Goal: Information Seeking & Learning: Learn about a topic

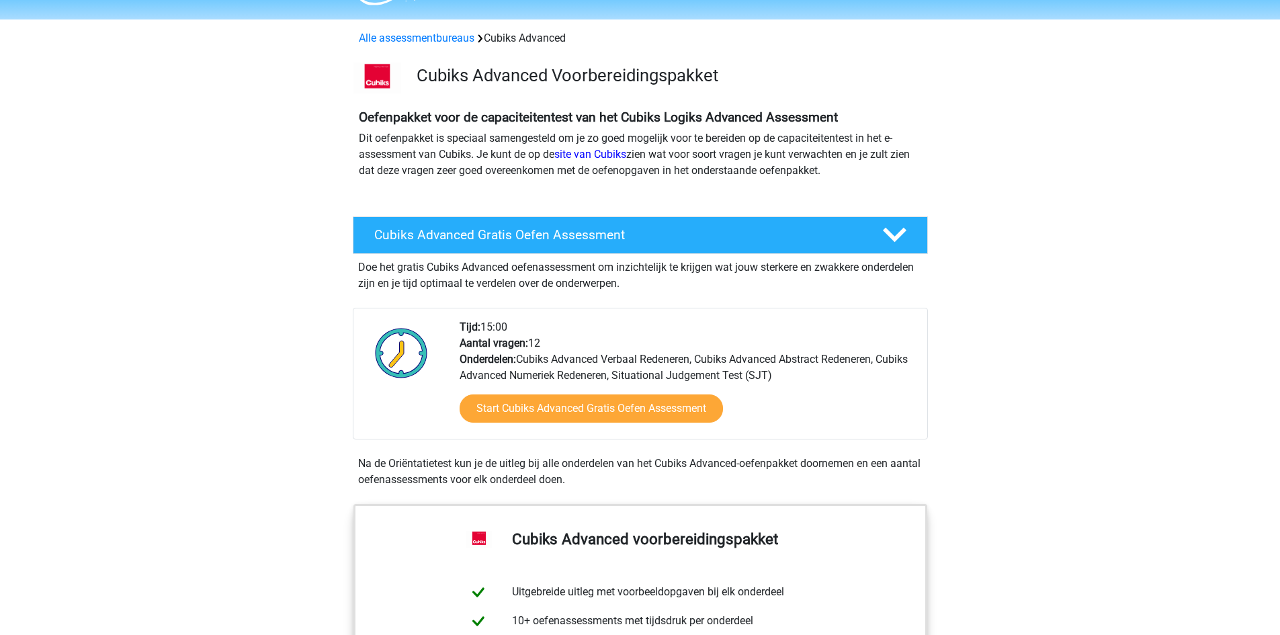
scroll to position [36, 0]
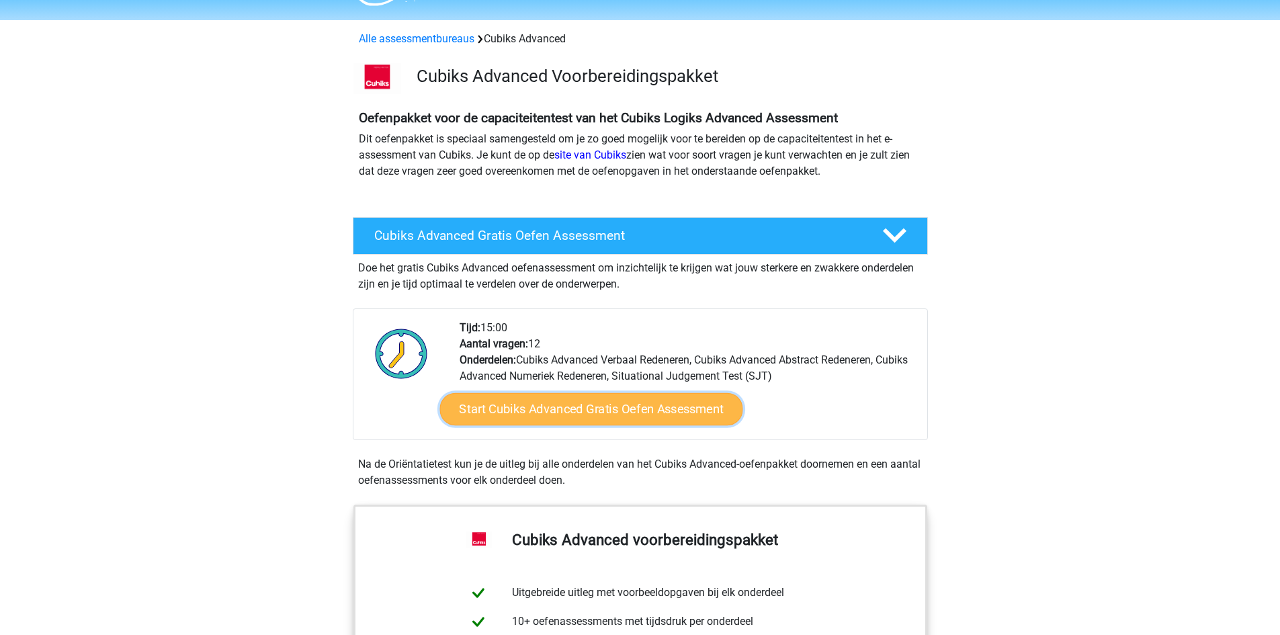
click at [528, 415] on link "Start Cubiks Advanced Gratis Oefen Assessment" at bounding box center [590, 409] width 303 height 32
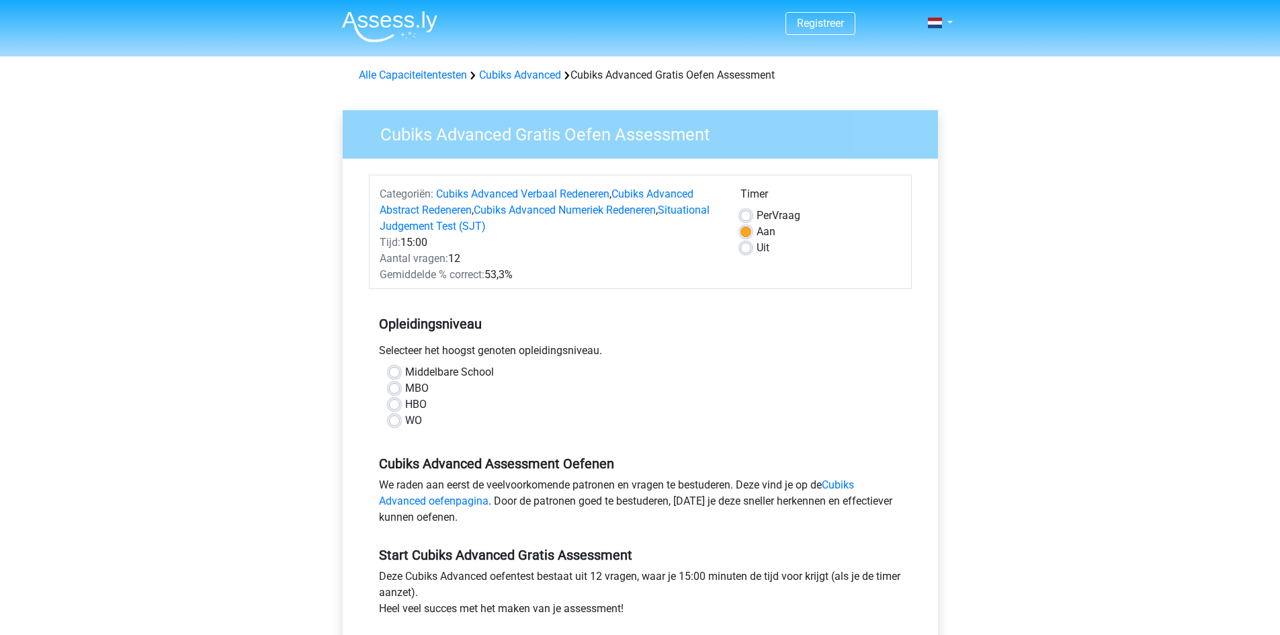
click at [405, 419] on label "WO" at bounding box center [413, 420] width 17 height 16
click at [396, 419] on input "WO" at bounding box center [394, 418] width 11 height 13
radio input "true"
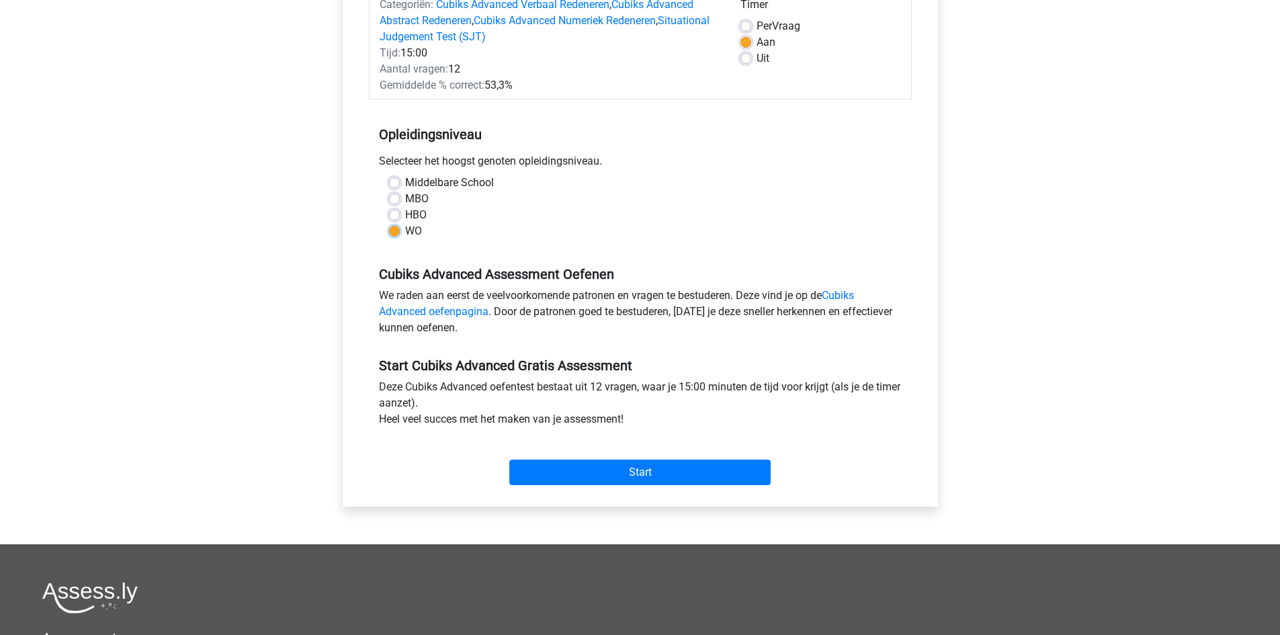
scroll to position [201, 0]
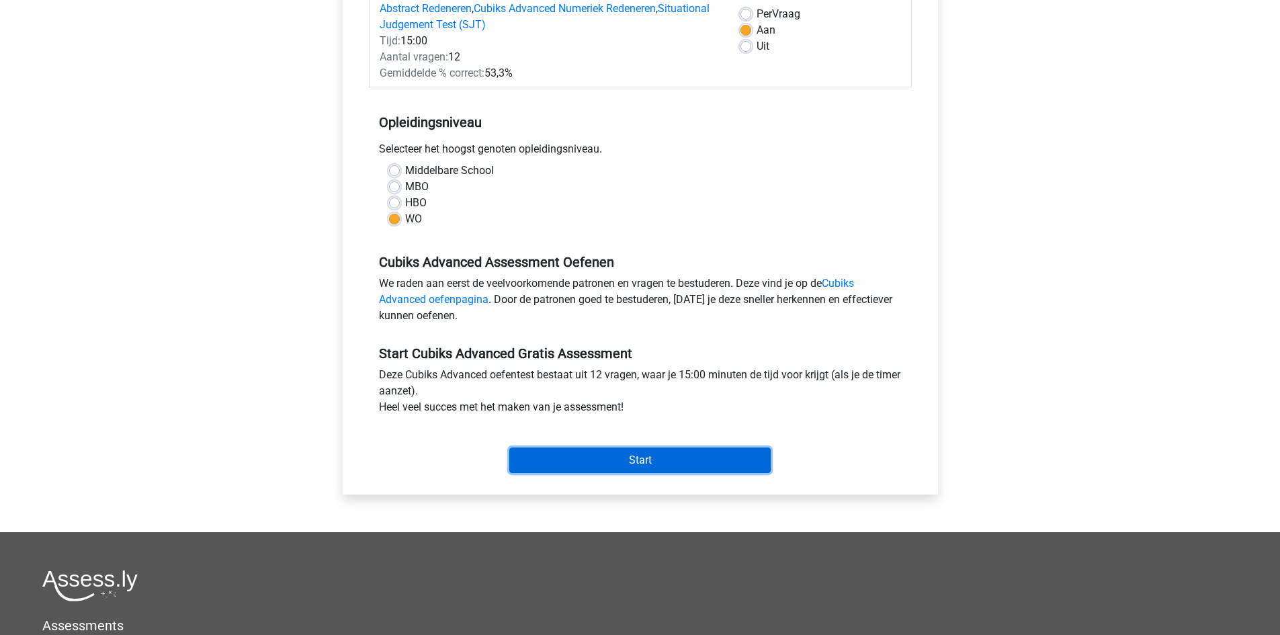
click at [659, 467] on input "Start" at bounding box center [639, 460] width 261 height 26
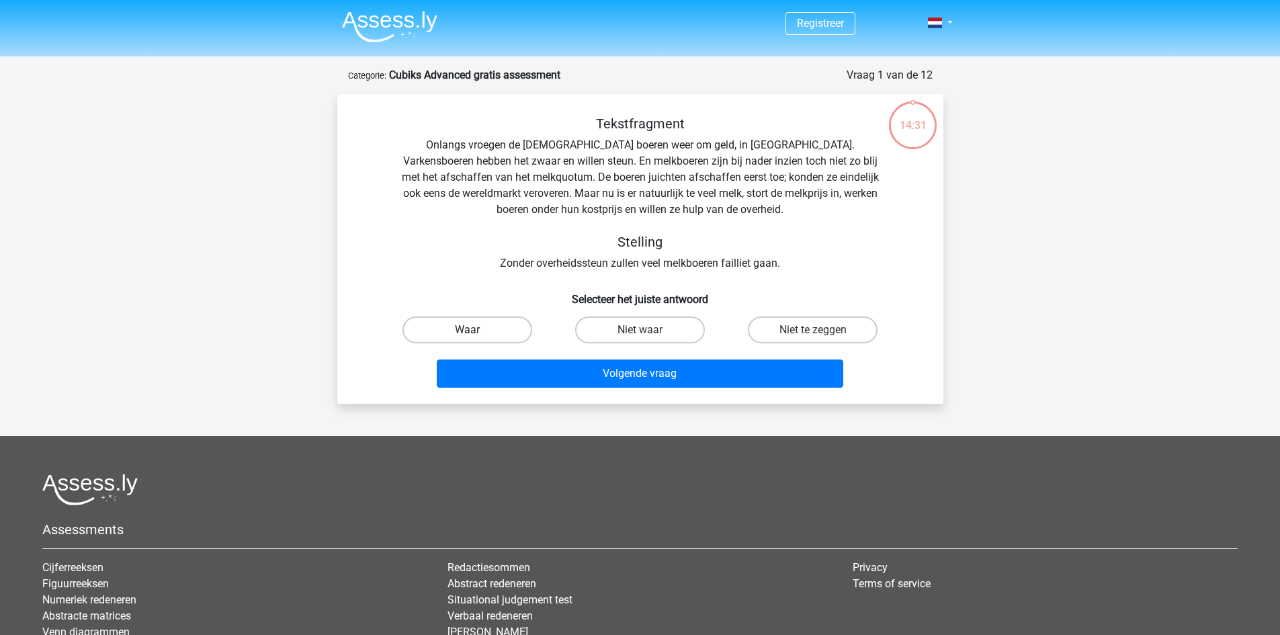
click at [487, 334] on label "Waar" at bounding box center [467, 329] width 130 height 27
click at [476, 334] on input "Waar" at bounding box center [471, 334] width 9 height 9
radio input "true"
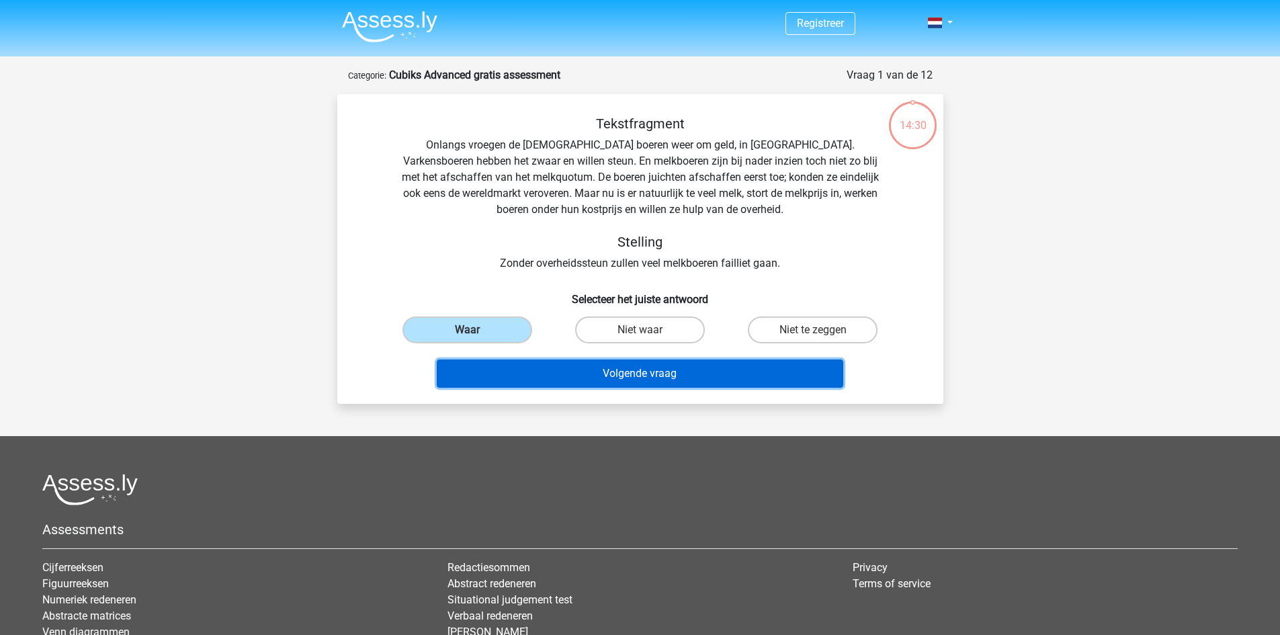
click at [520, 360] on button "Volgende vraag" at bounding box center [640, 373] width 406 height 28
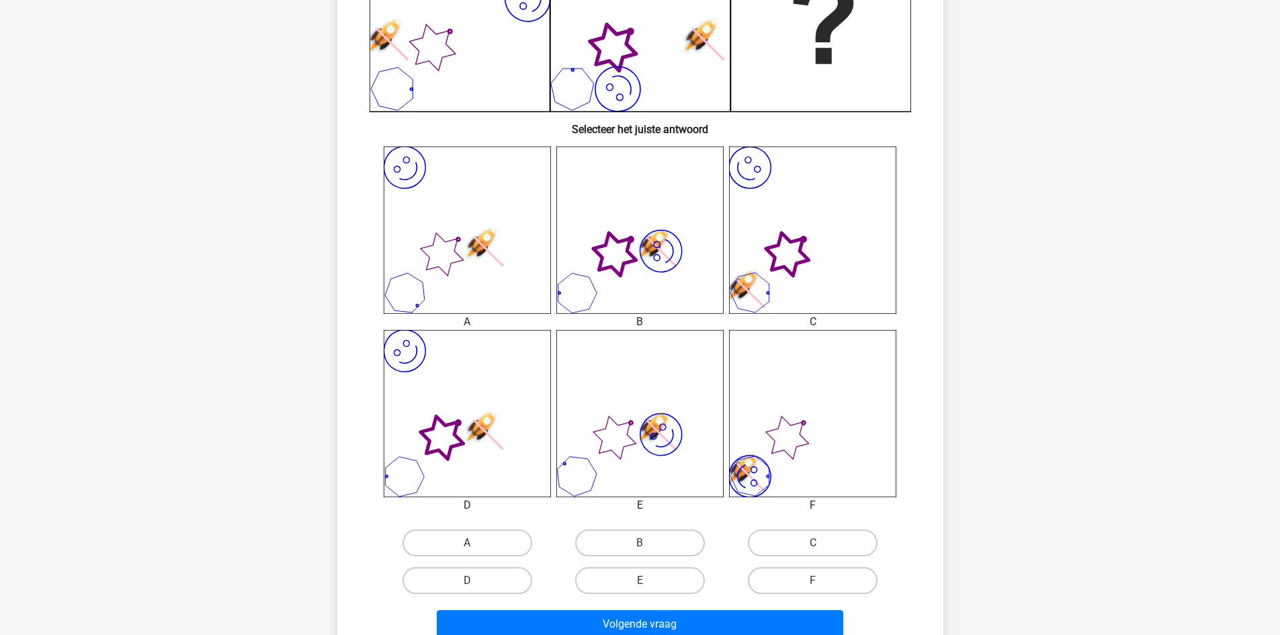
scroll to position [406, 0]
click at [803, 545] on label "C" at bounding box center [813, 542] width 130 height 27
click at [813, 545] on input "C" at bounding box center [817, 546] width 9 height 9
radio input "true"
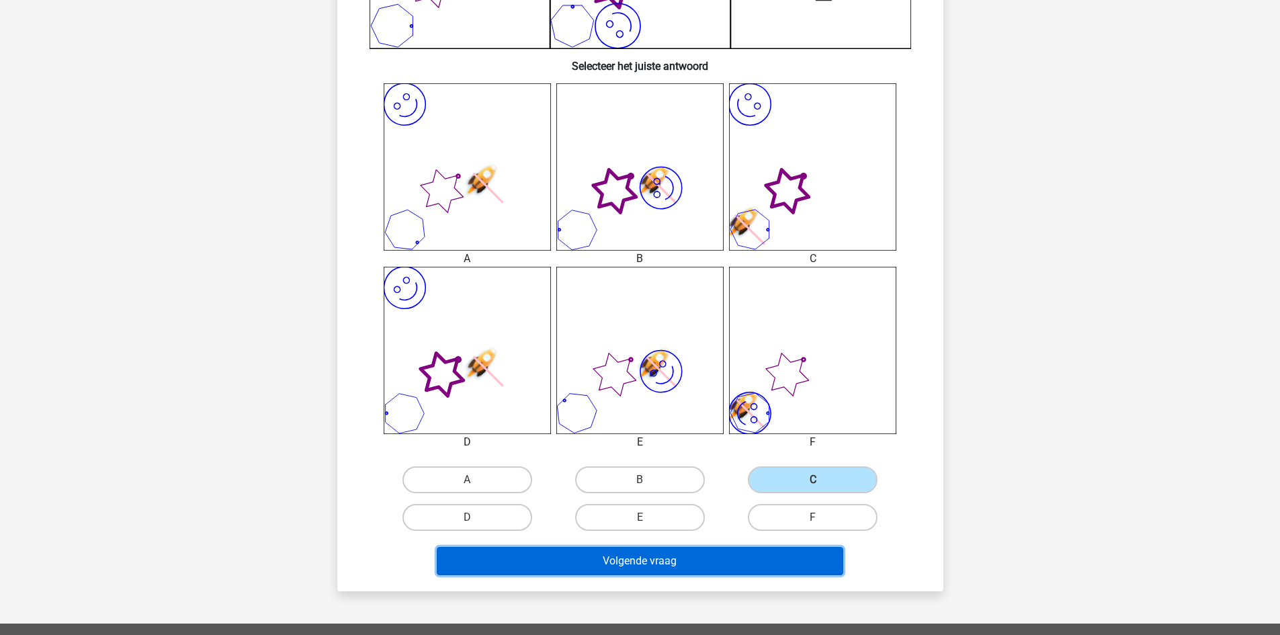
click at [790, 549] on button "Volgende vraag" at bounding box center [640, 561] width 406 height 28
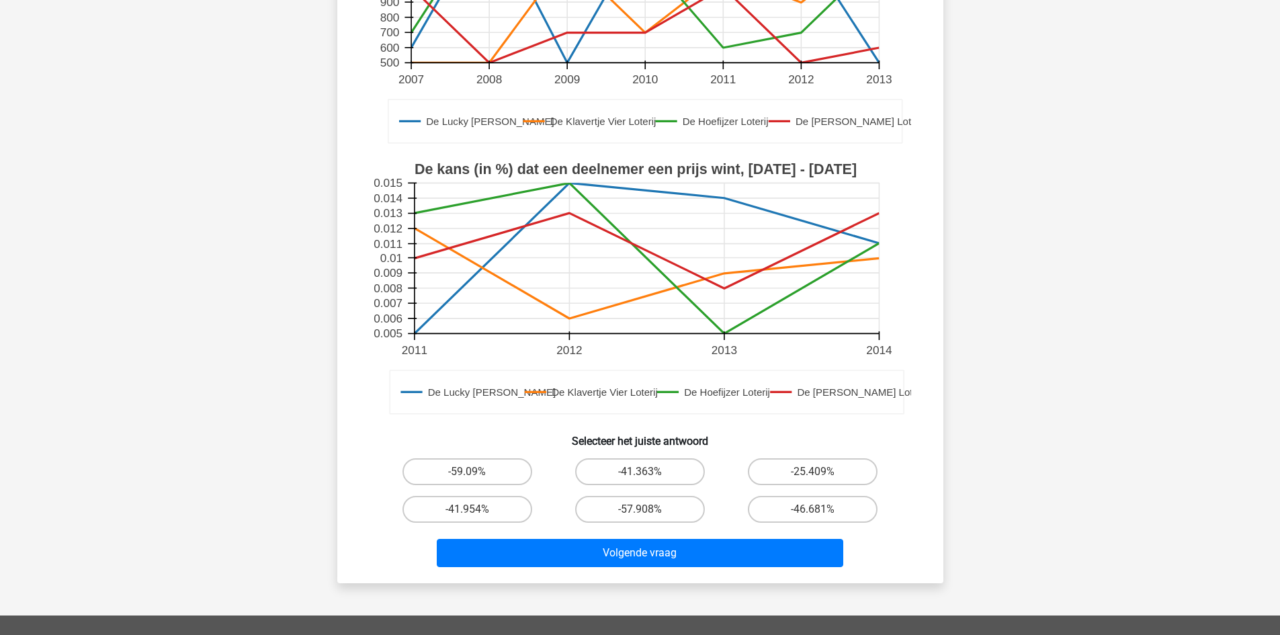
scroll to position [294, 0]
click at [479, 478] on label "-59.09%" at bounding box center [467, 470] width 130 height 27
click at [476, 478] on input "-59.09%" at bounding box center [471, 475] width 9 height 9
radio input "true"
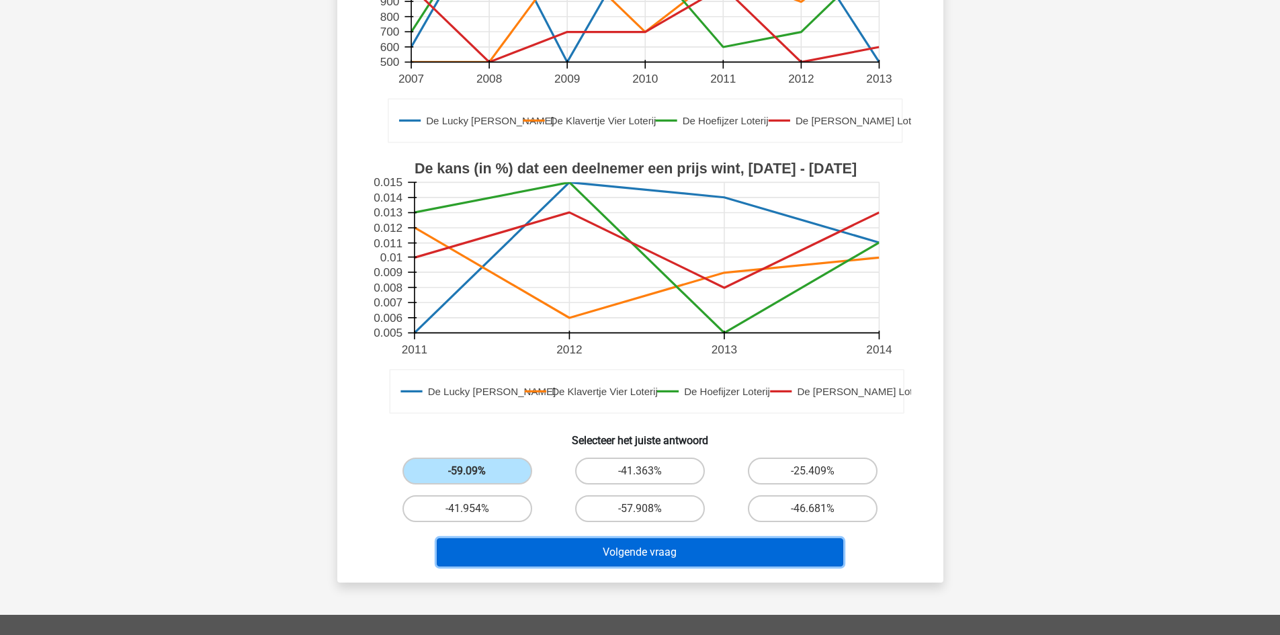
click at [525, 553] on button "Volgende vraag" at bounding box center [640, 552] width 406 height 28
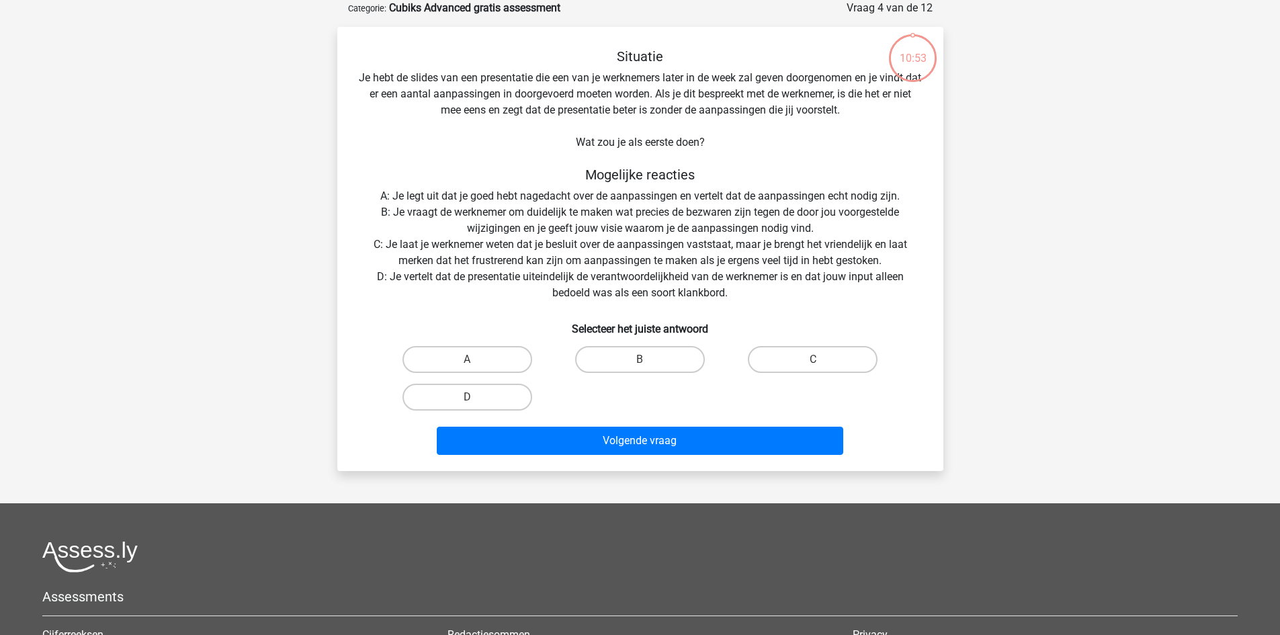
scroll to position [0, 0]
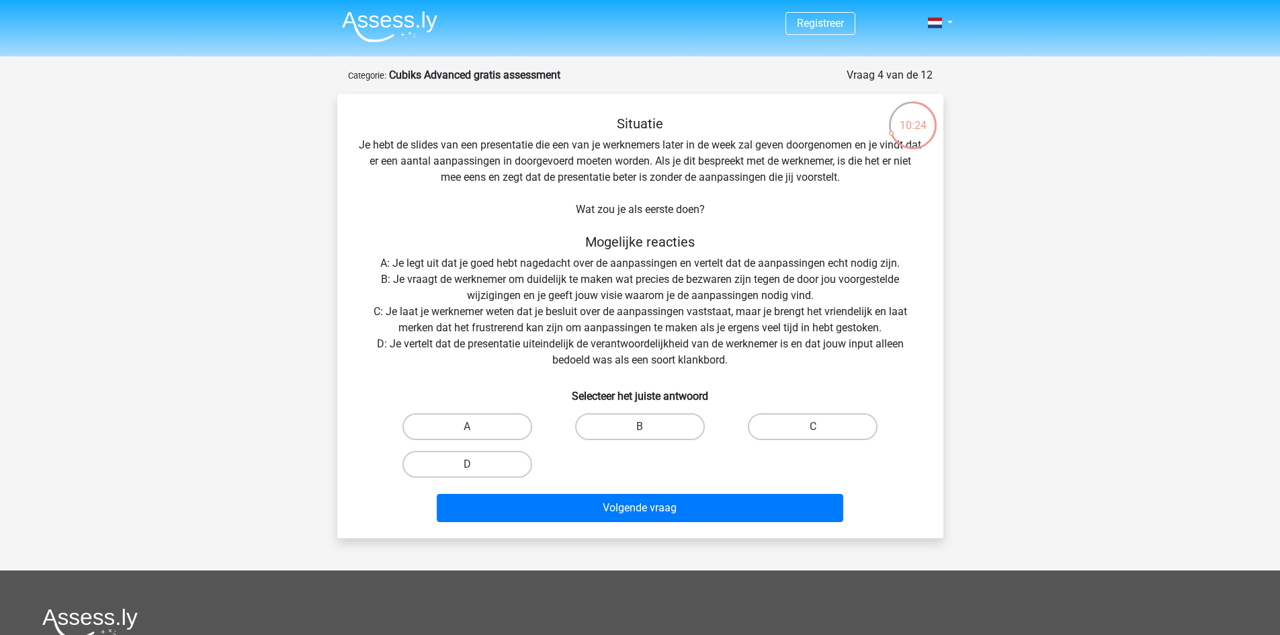
click at [646, 429] on input "B" at bounding box center [643, 431] width 9 height 9
radio input "true"
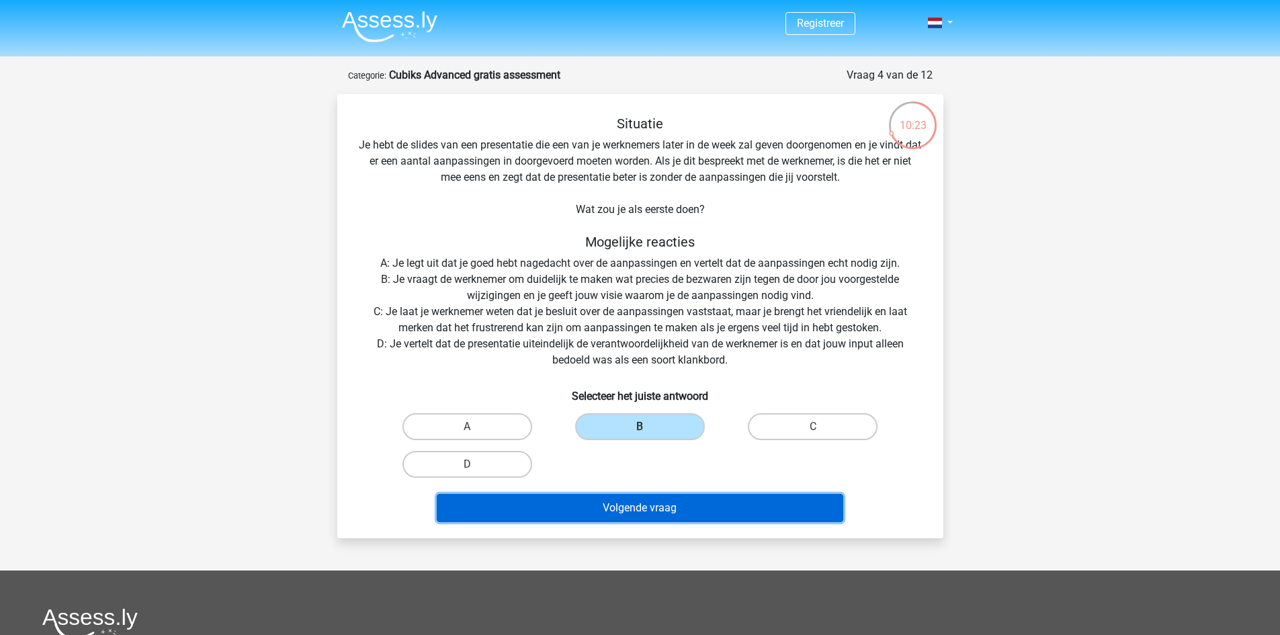
click at [648, 520] on button "Volgende vraag" at bounding box center [640, 508] width 406 height 28
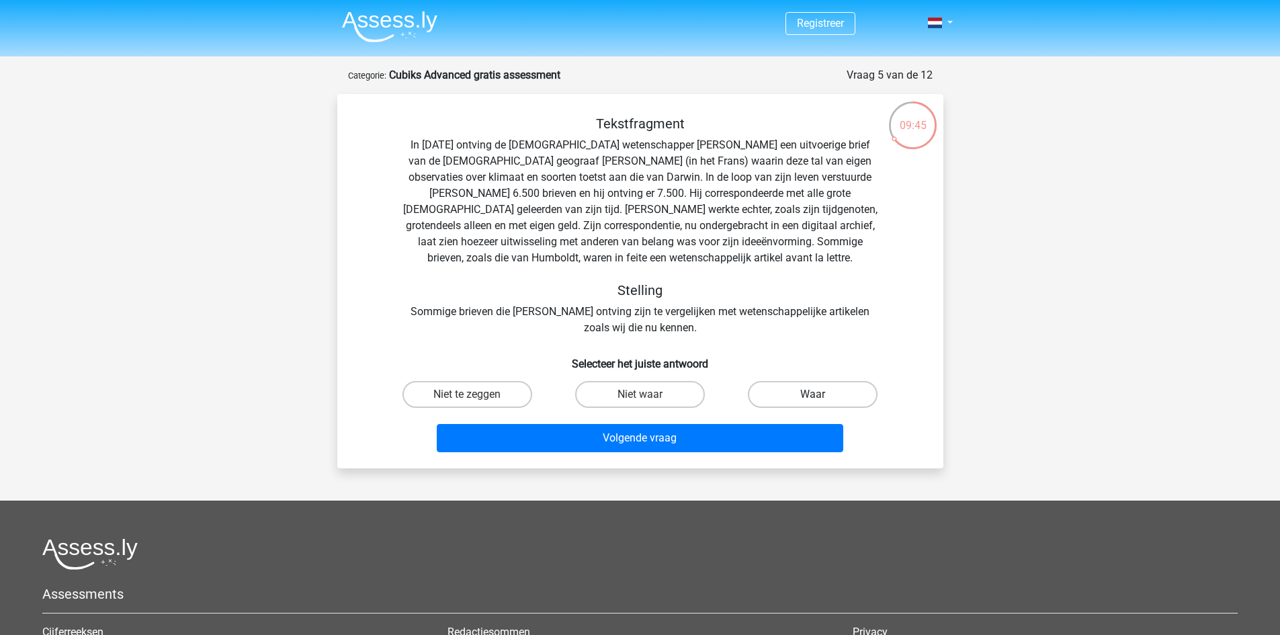
click at [812, 393] on label "Waar" at bounding box center [813, 394] width 130 height 27
click at [813, 394] on input "Waar" at bounding box center [817, 398] width 9 height 9
radio input "true"
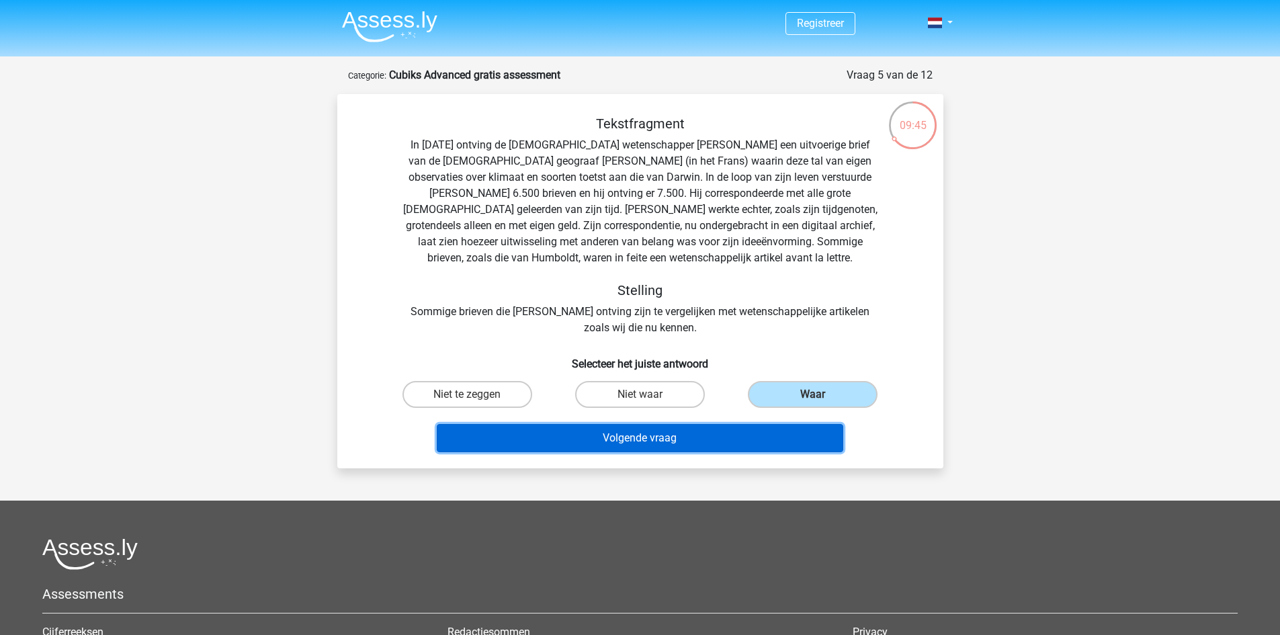
click at [768, 437] on button "Volgende vraag" at bounding box center [640, 438] width 406 height 28
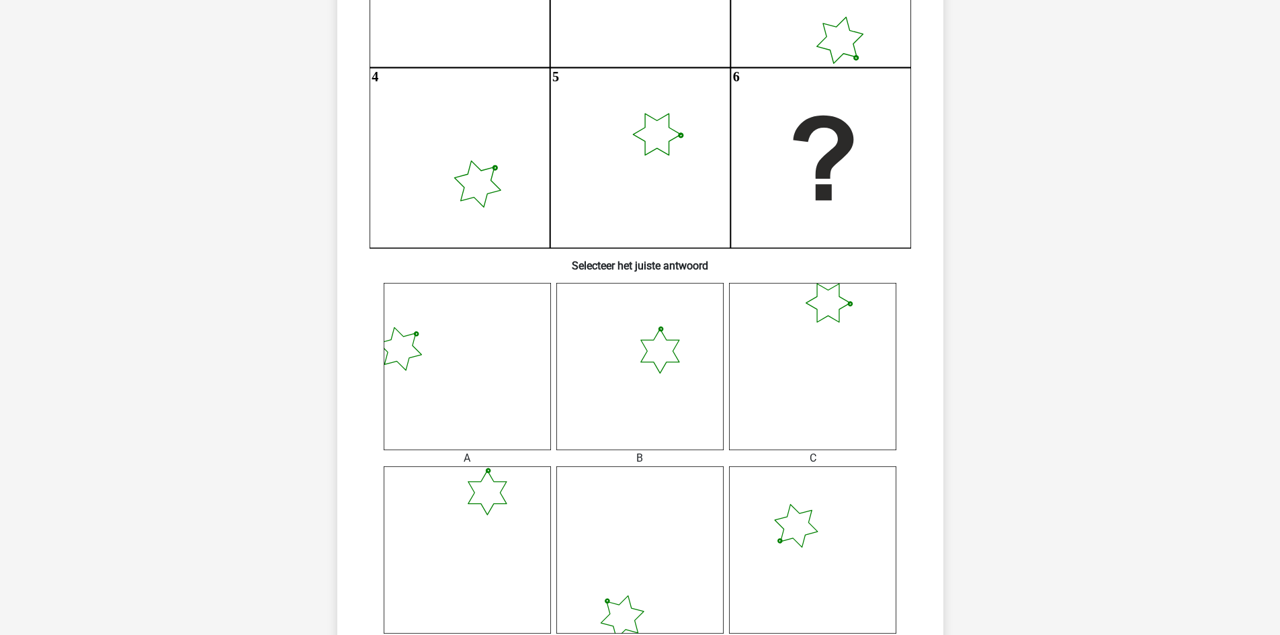
scroll to position [336, 0]
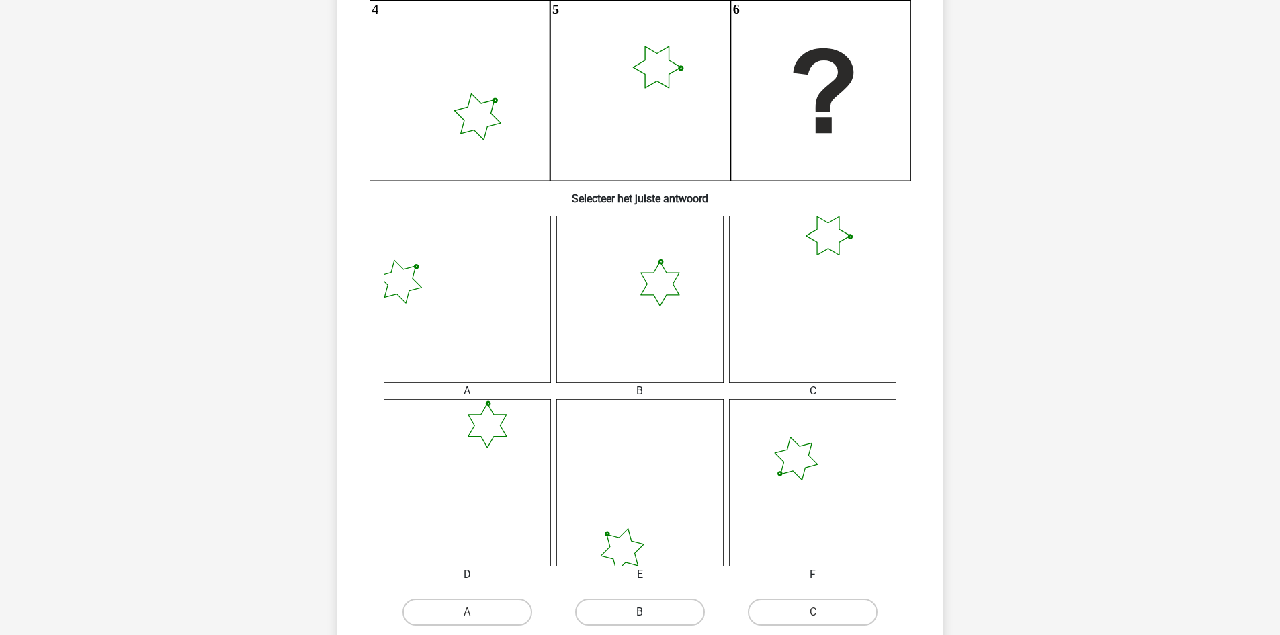
click at [668, 609] on label "B" at bounding box center [640, 611] width 130 height 27
click at [648, 612] on input "B" at bounding box center [643, 616] width 9 height 9
radio input "true"
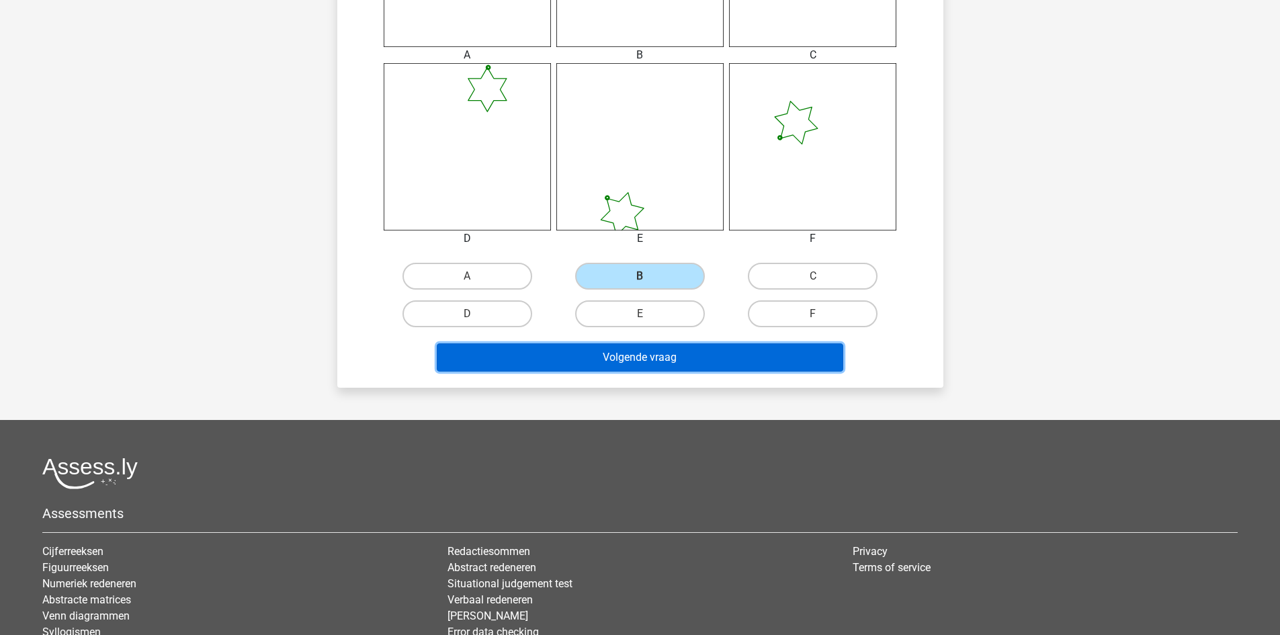
click at [780, 357] on button "Volgende vraag" at bounding box center [640, 357] width 406 height 28
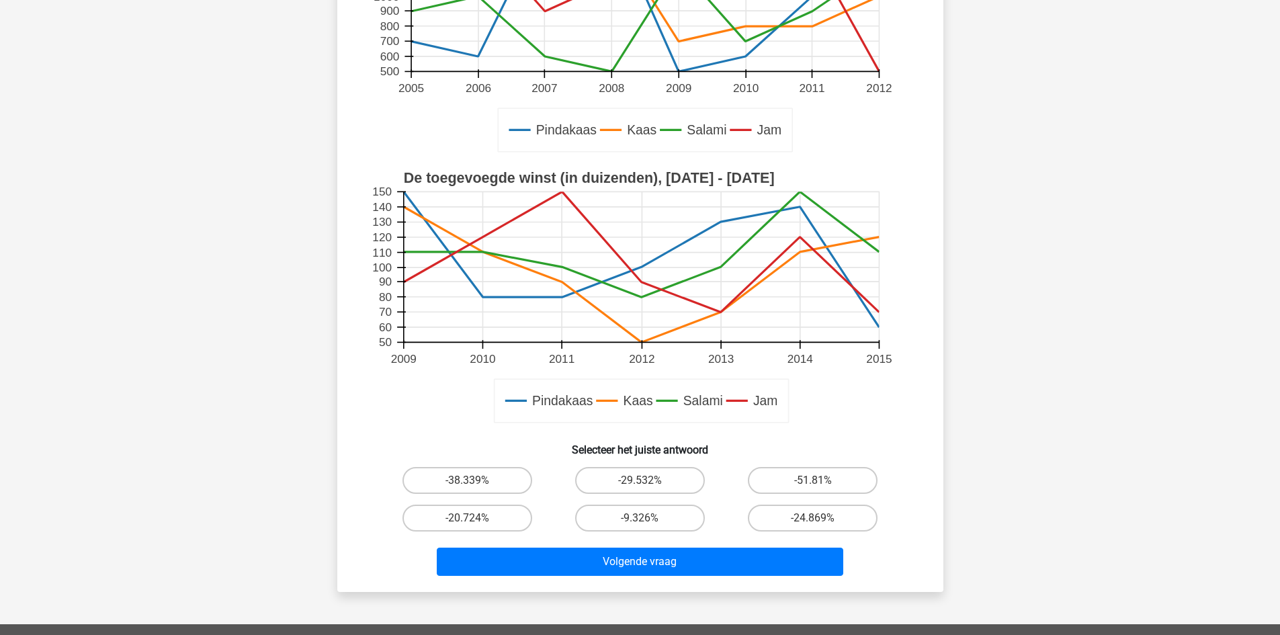
scroll to position [285, 0]
click at [780, 482] on label "-51.81%" at bounding box center [813, 479] width 130 height 27
click at [813, 482] on input "-51.81%" at bounding box center [817, 484] width 9 height 9
radio input "true"
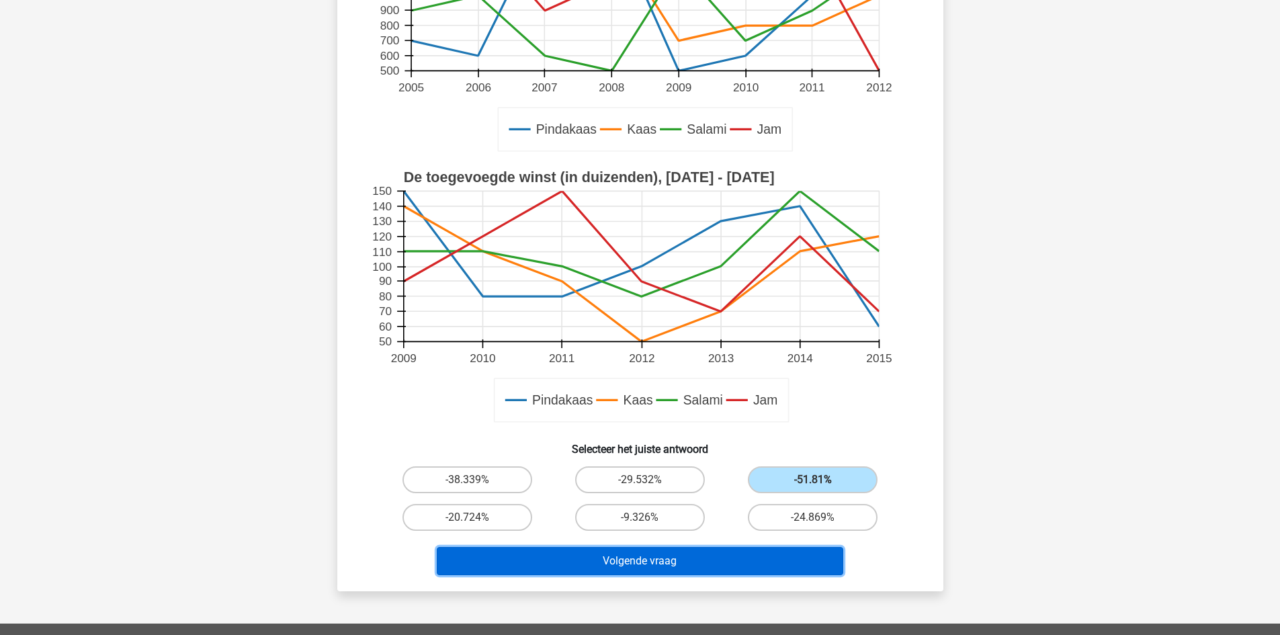
click at [678, 564] on button "Volgende vraag" at bounding box center [640, 561] width 406 height 28
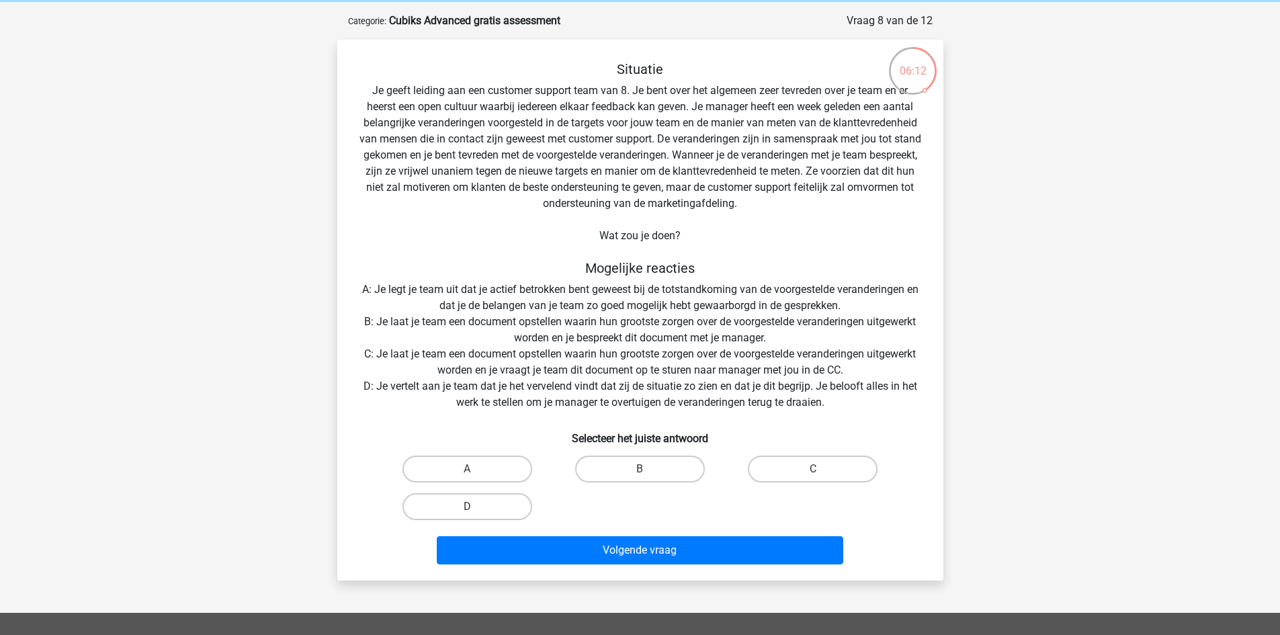
scroll to position [55, 0]
click at [666, 471] on label "B" at bounding box center [640, 468] width 130 height 27
click at [648, 471] on input "B" at bounding box center [643, 472] width 9 height 9
radio input "true"
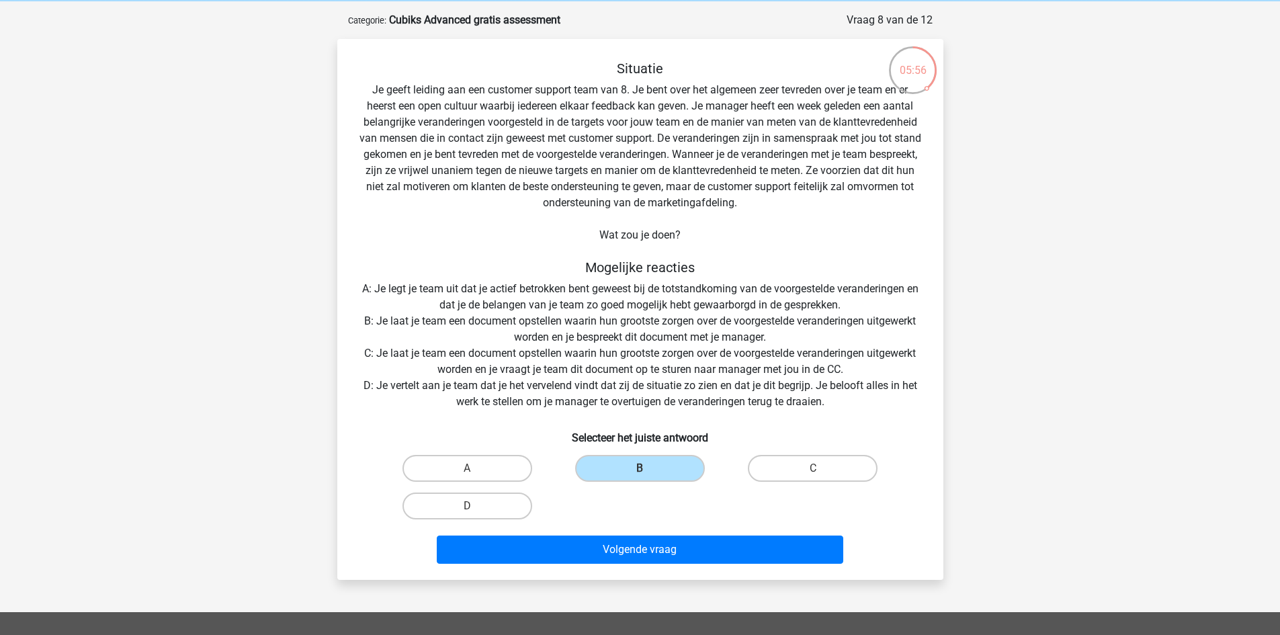
click at [637, 572] on div "Situatie Je geeft leiding aan een customer support team van 8. Je bent over het…" at bounding box center [640, 309] width 606 height 541
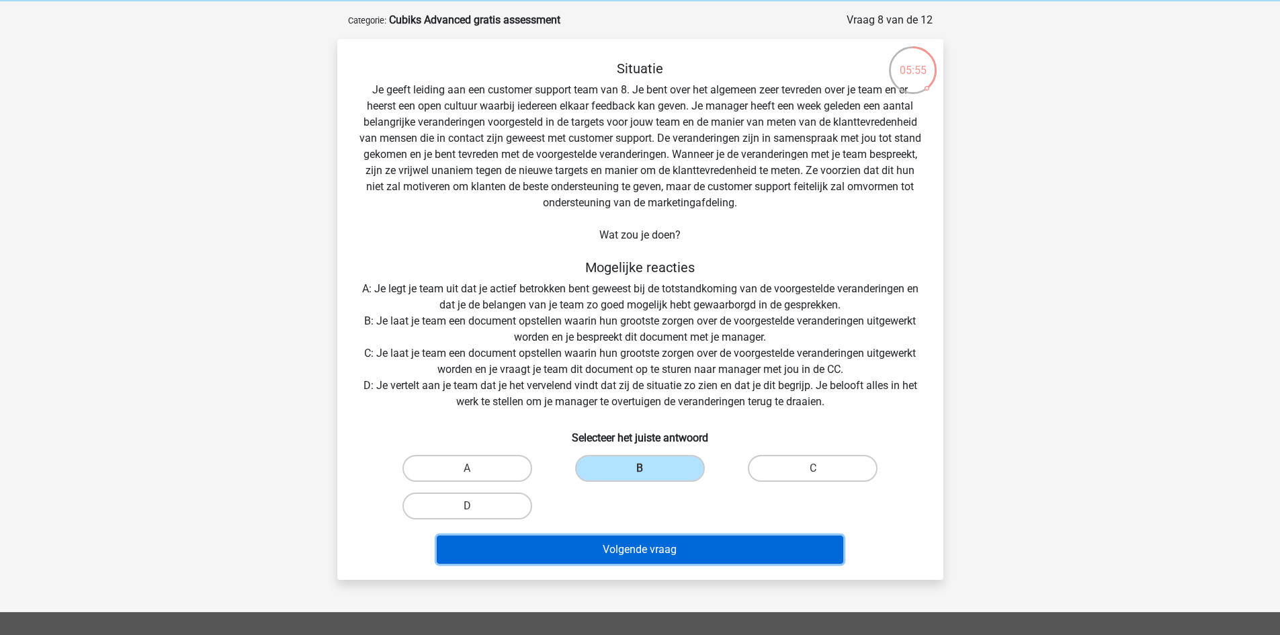
click at [633, 558] on button "Volgende vraag" at bounding box center [640, 549] width 406 height 28
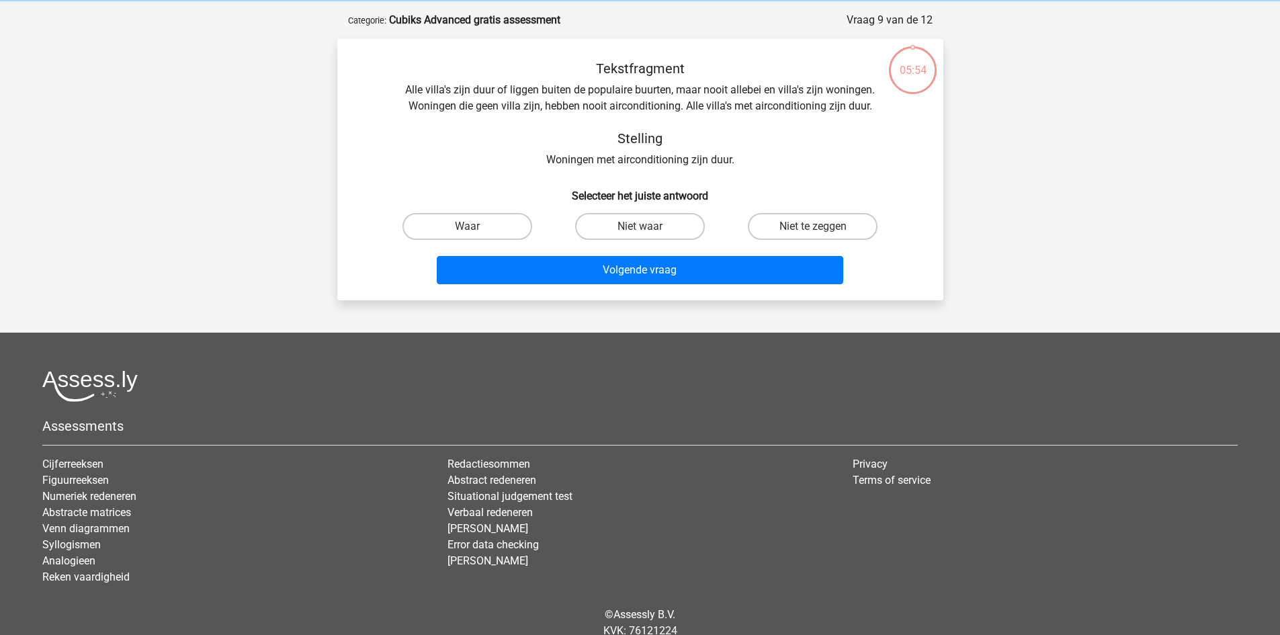
scroll to position [67, 0]
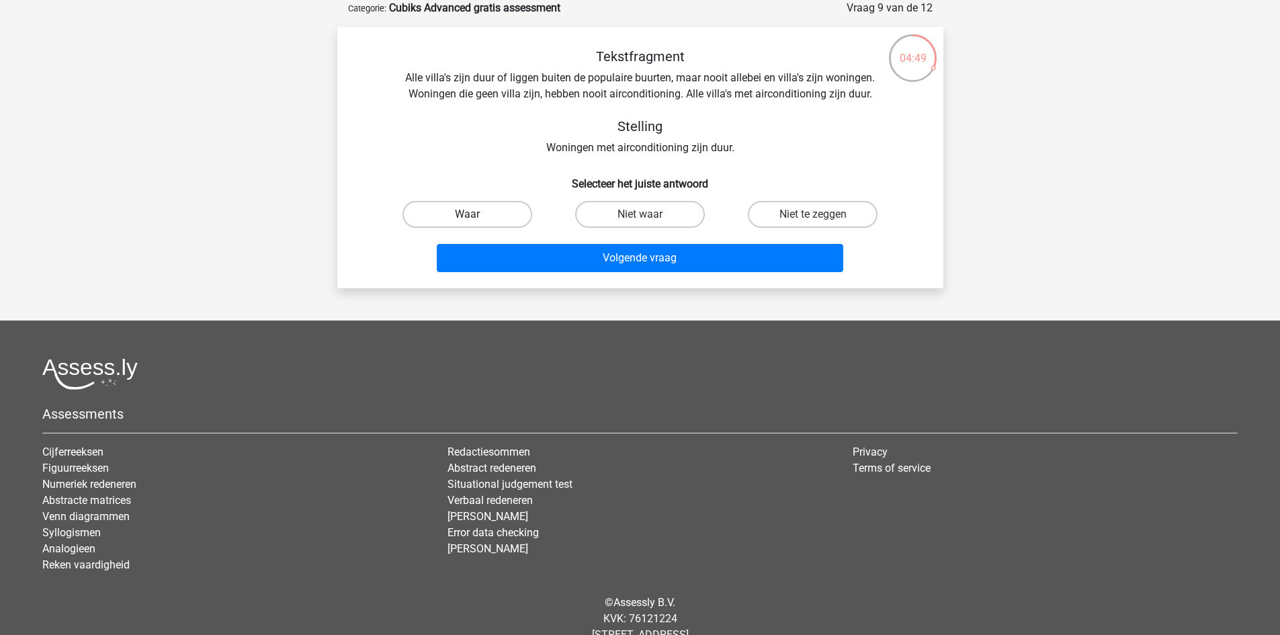
click at [504, 218] on label "Waar" at bounding box center [467, 214] width 130 height 27
click at [476, 218] on input "Waar" at bounding box center [471, 218] width 9 height 9
radio input "true"
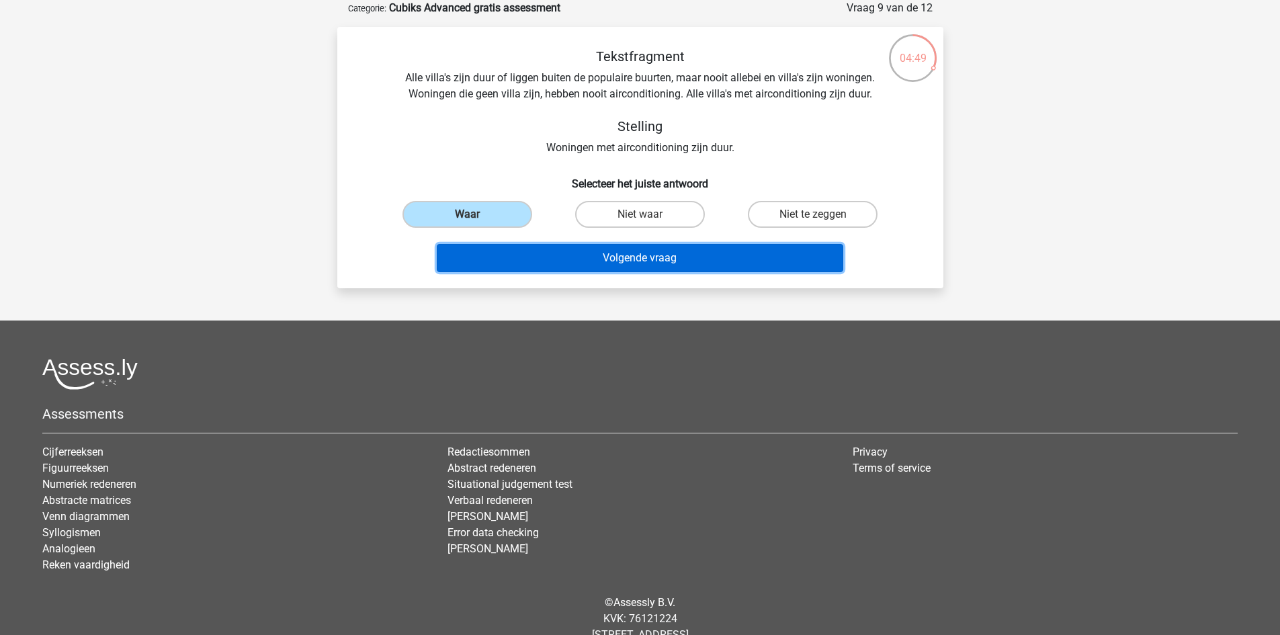
click at [549, 244] on button "Volgende vraag" at bounding box center [640, 258] width 406 height 28
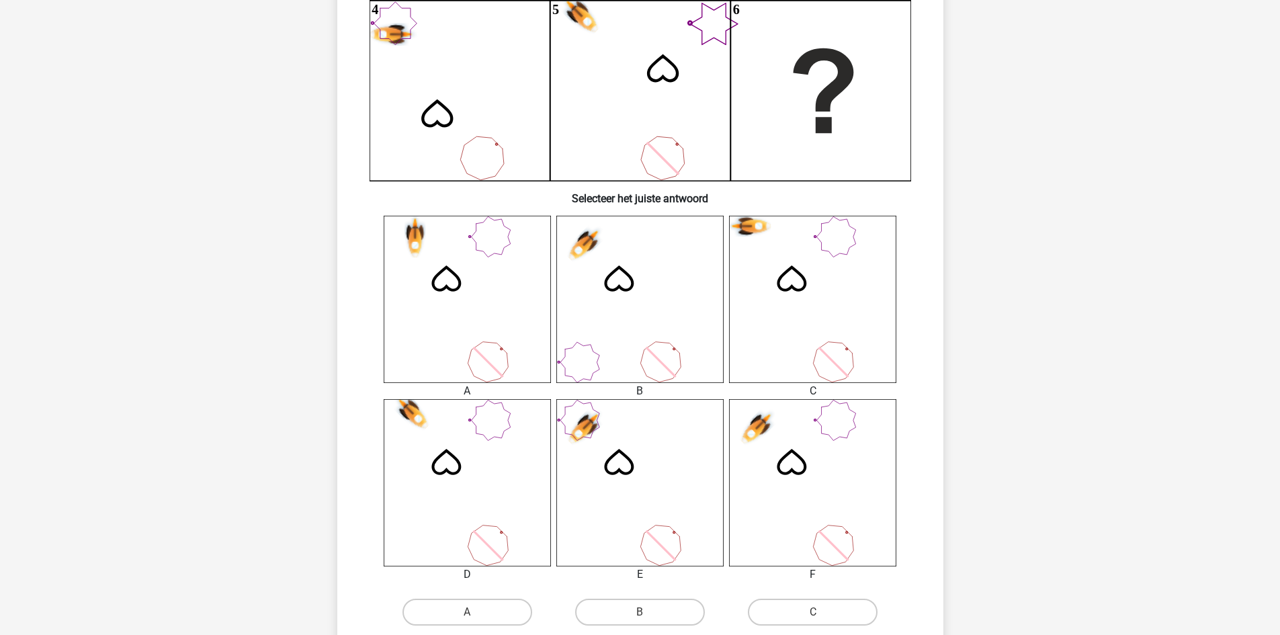
scroll to position [537, 0]
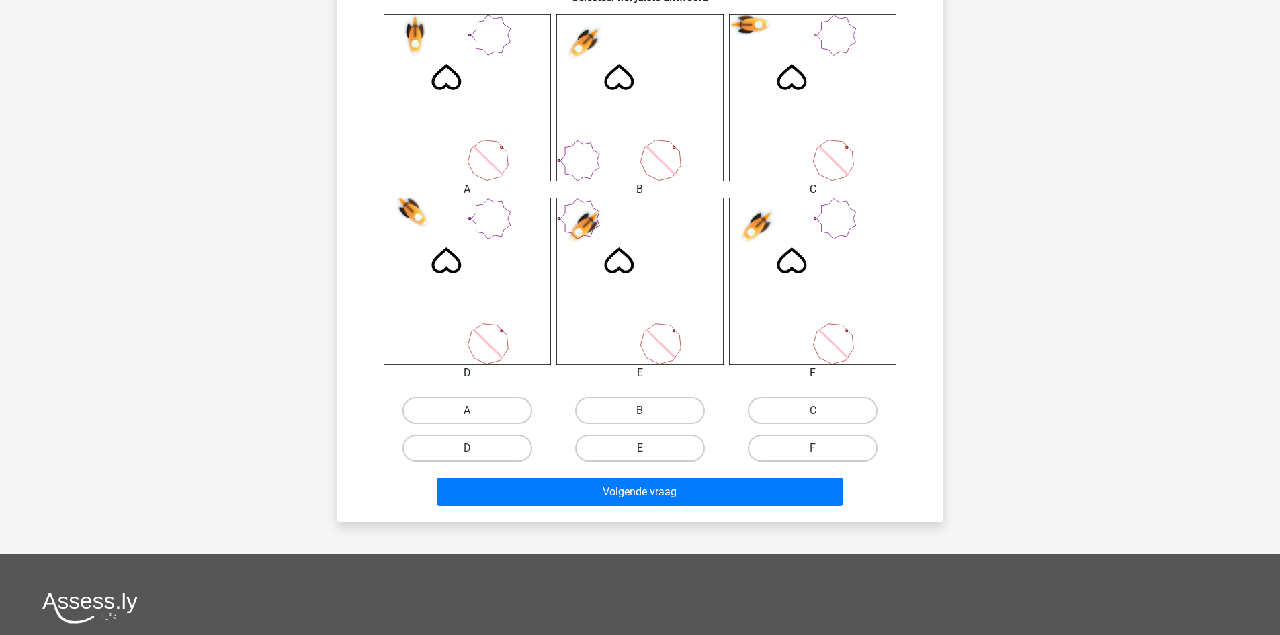
click at [465, 412] on label "A" at bounding box center [467, 410] width 130 height 27
click at [467, 412] on input "A" at bounding box center [471, 414] width 9 height 9
radio input "true"
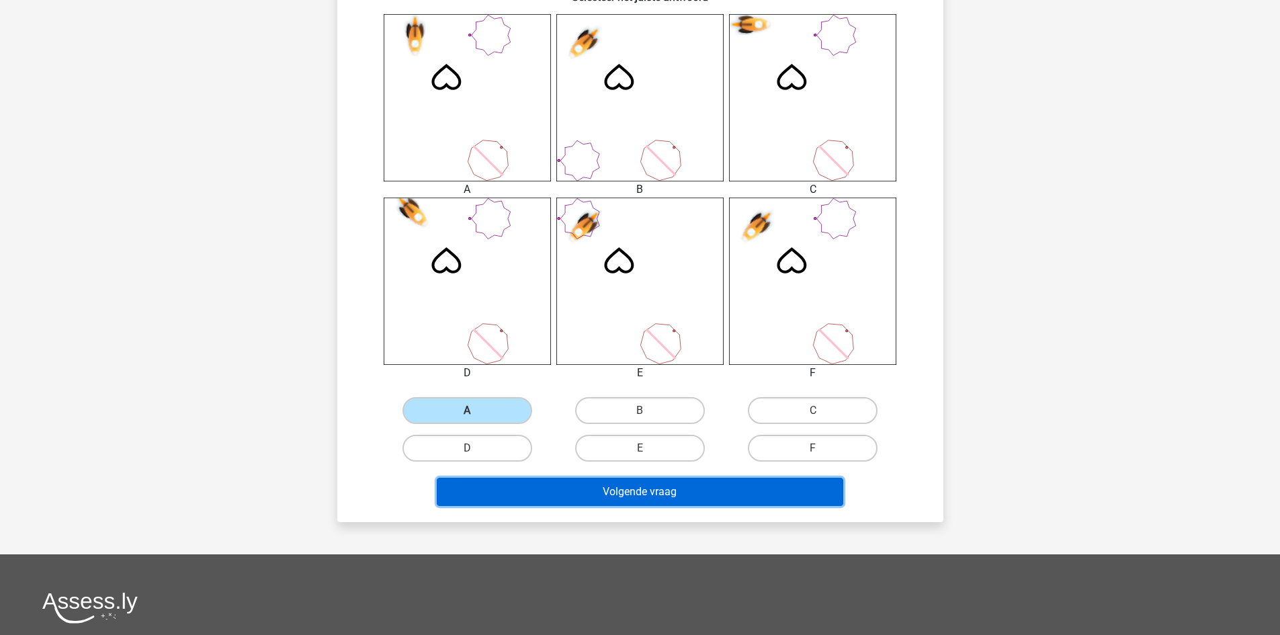
click at [549, 495] on button "Volgende vraag" at bounding box center [640, 492] width 406 height 28
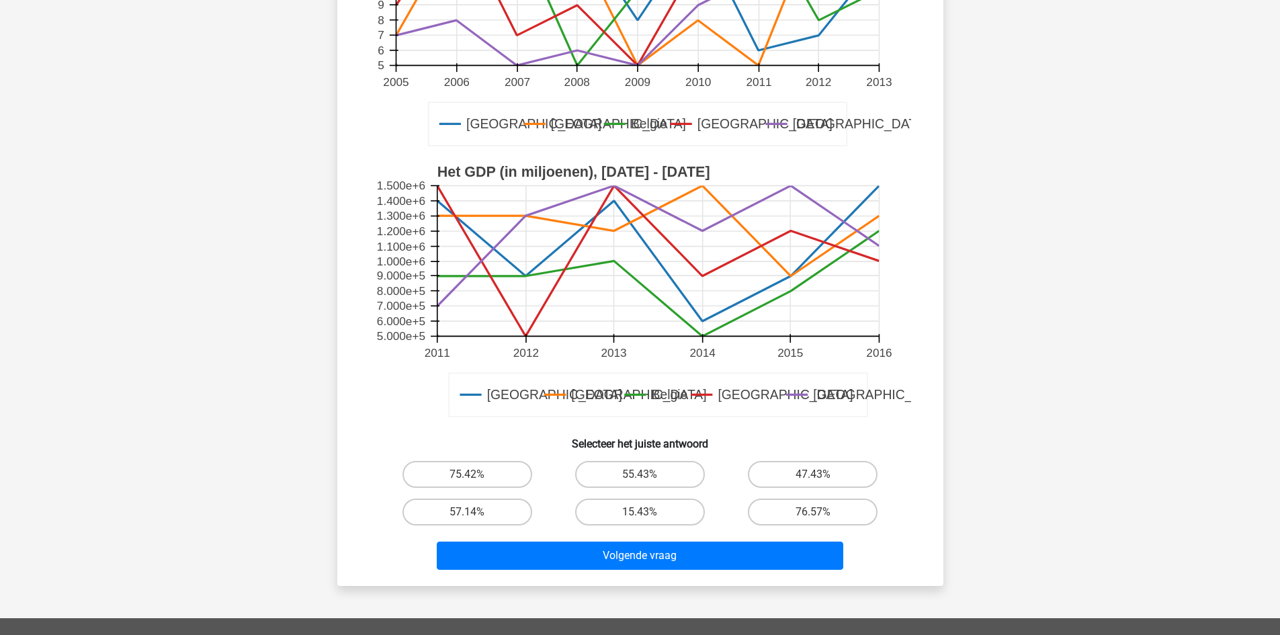
scroll to position [271, 0]
click at [480, 514] on label "57.14%" at bounding box center [467, 511] width 130 height 27
click at [476, 514] on input "57.14%" at bounding box center [471, 515] width 9 height 9
radio input "true"
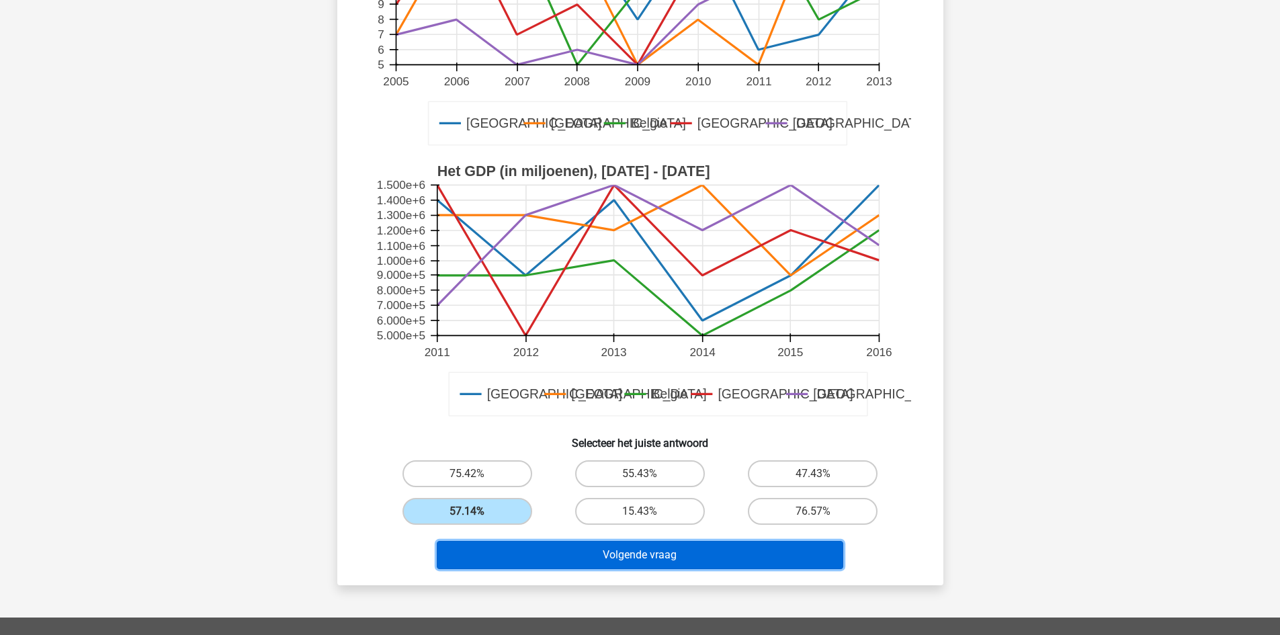
click at [525, 553] on button "Volgende vraag" at bounding box center [640, 555] width 406 height 28
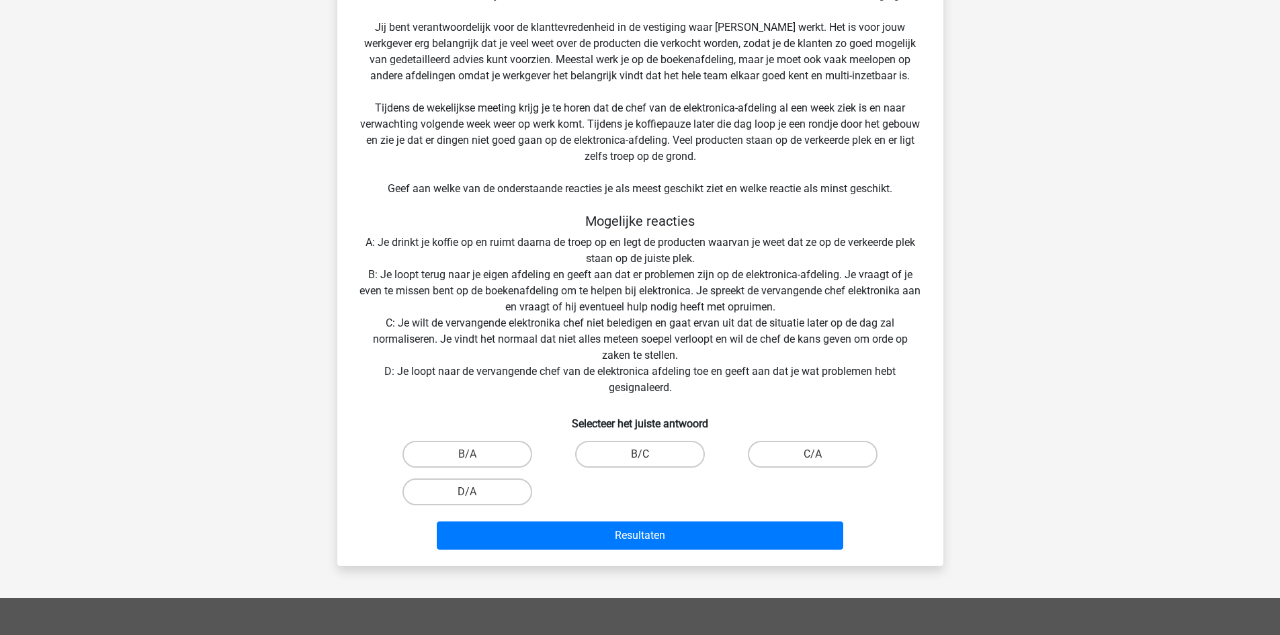
scroll to position [214, 0]
click at [680, 455] on label "B/C" at bounding box center [640, 454] width 130 height 27
click at [648, 455] on input "B/C" at bounding box center [643, 459] width 9 height 9
radio input "true"
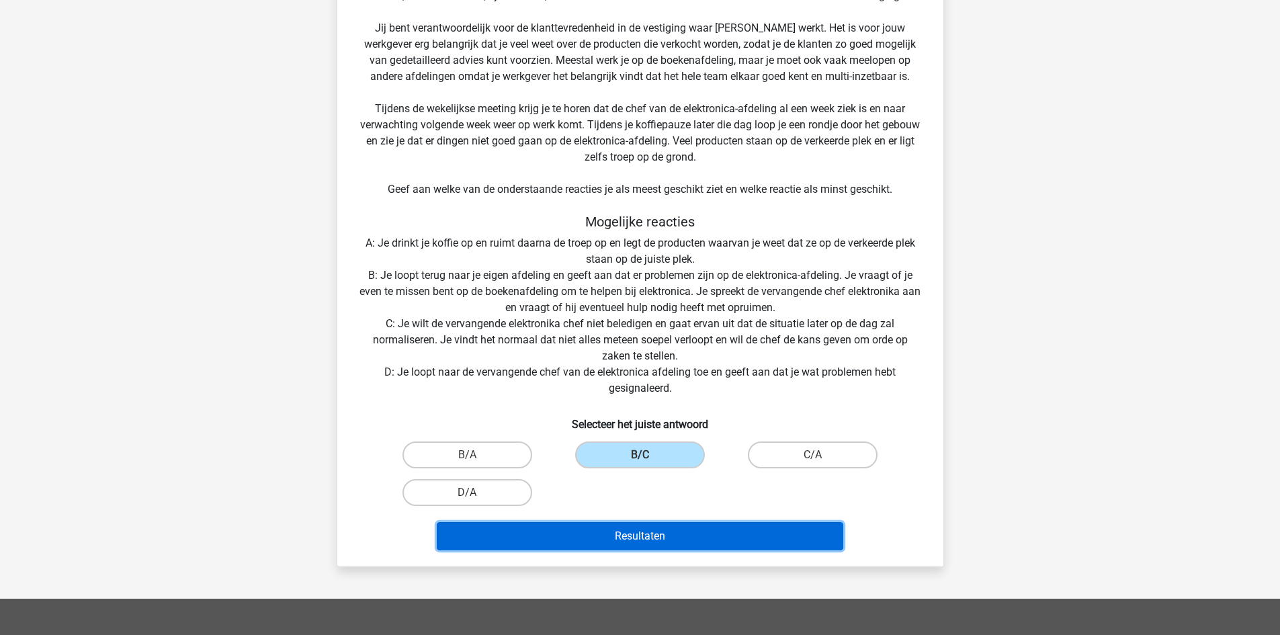
click at [670, 524] on button "Resultaten" at bounding box center [640, 536] width 406 height 28
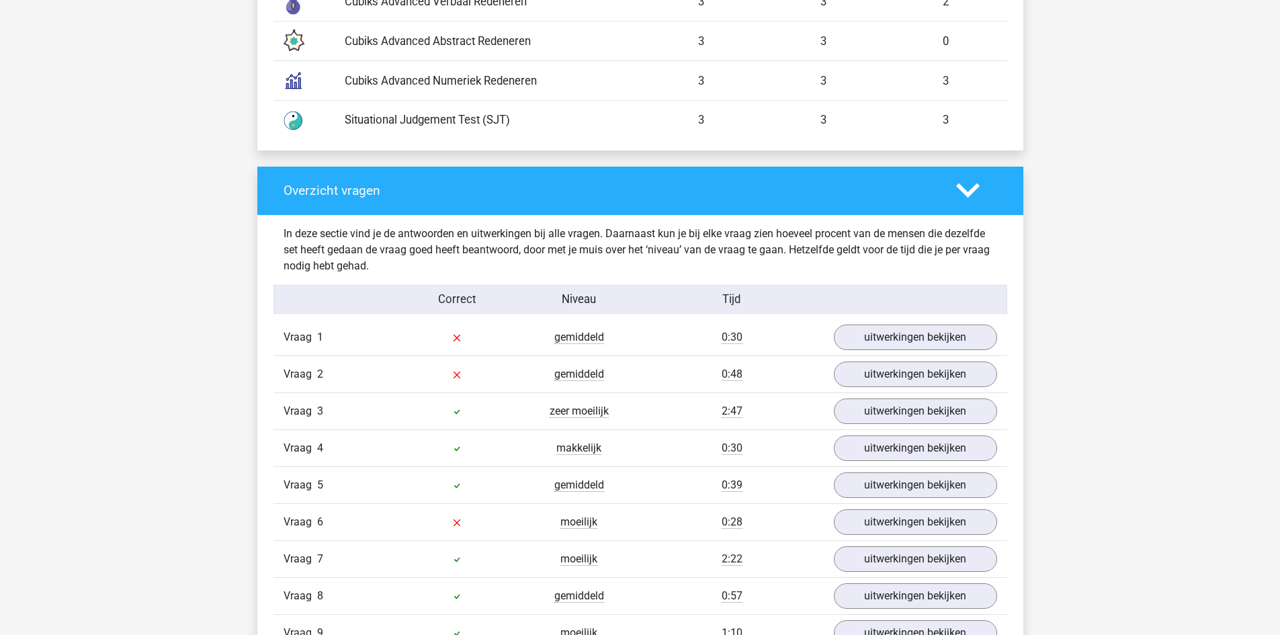
scroll to position [1230, 0]
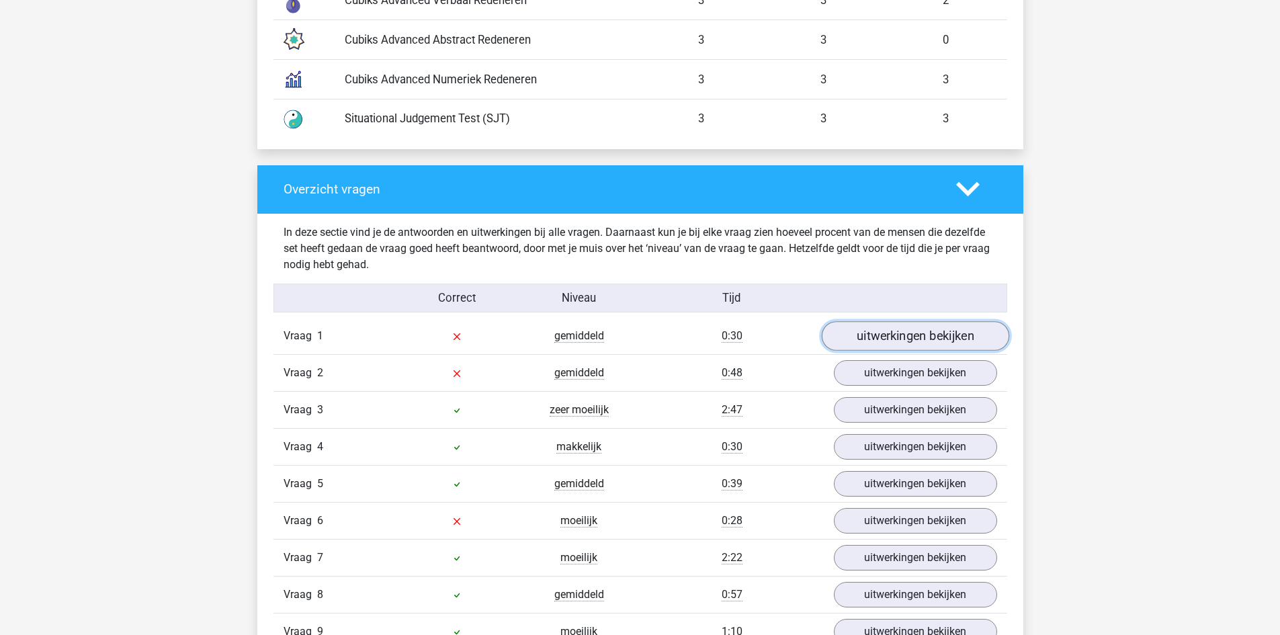
click at [883, 324] on link "uitwerkingen bekijken" at bounding box center [914, 336] width 187 height 30
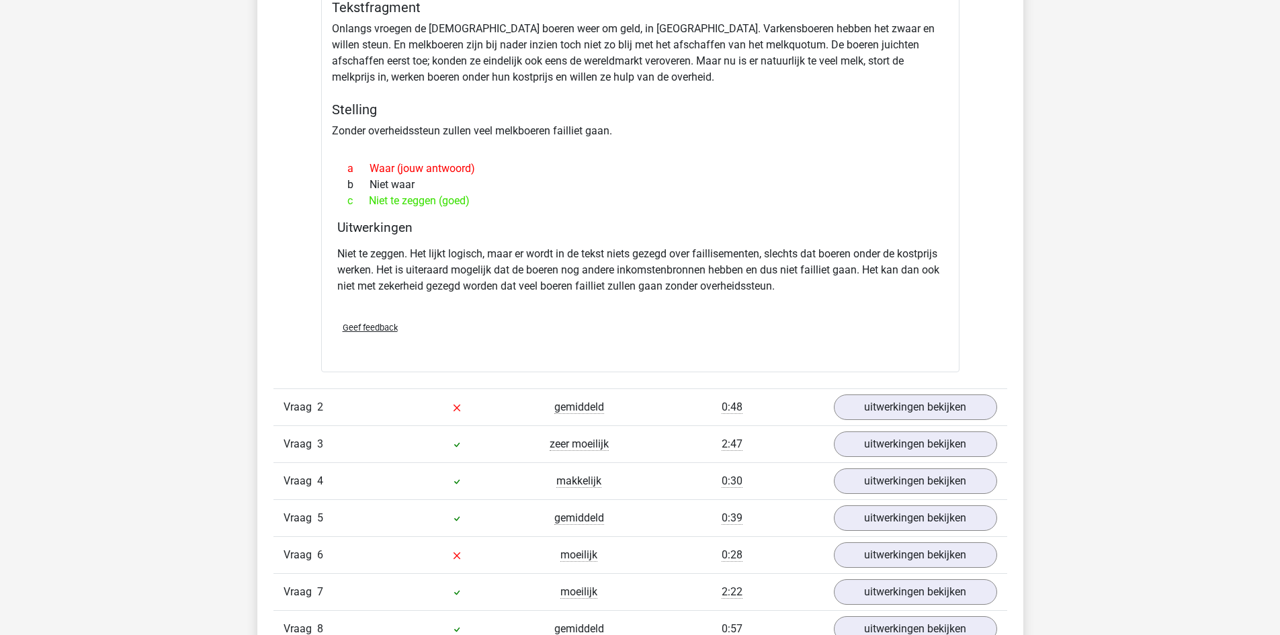
scroll to position [1607, 0]
click at [877, 403] on link "uitwerkingen bekijken" at bounding box center [914, 407] width 187 height 30
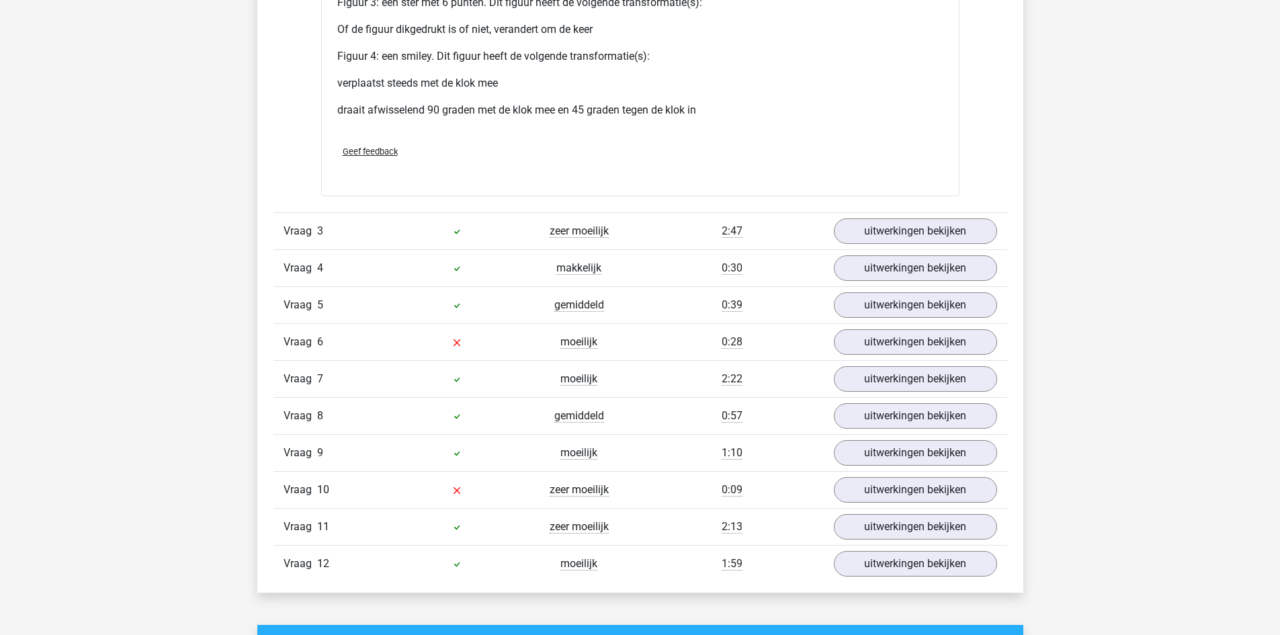
scroll to position [3099, 0]
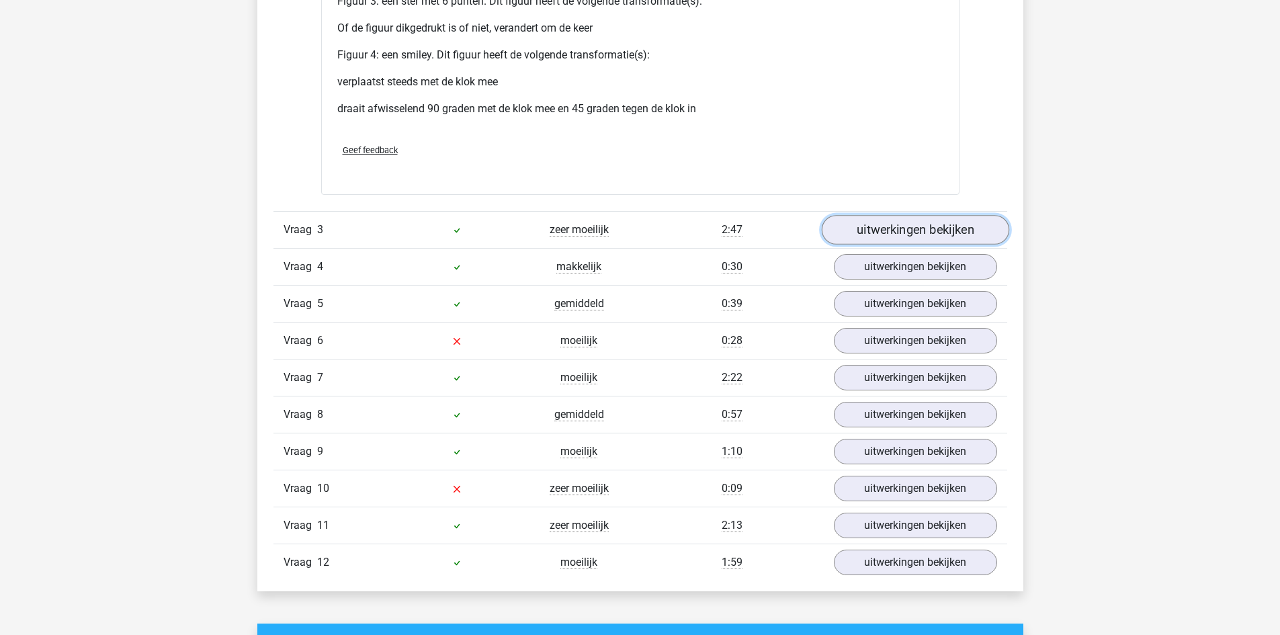
click at [878, 220] on link "uitwerkingen bekijken" at bounding box center [914, 230] width 187 height 30
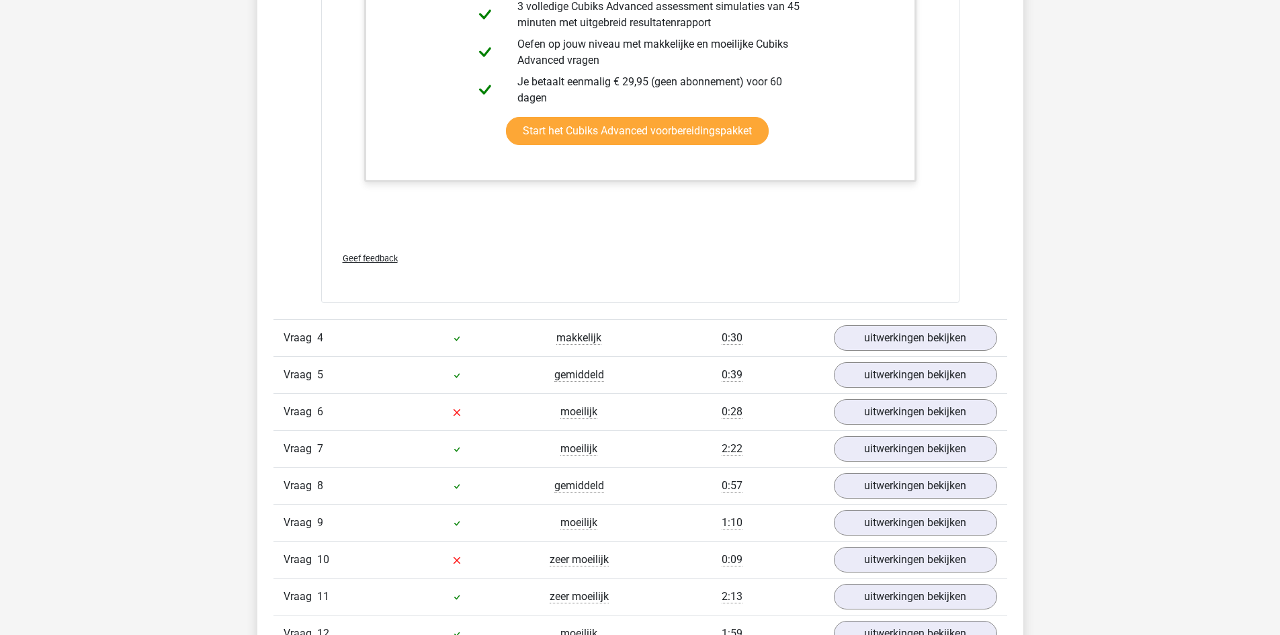
scroll to position [4309, 0]
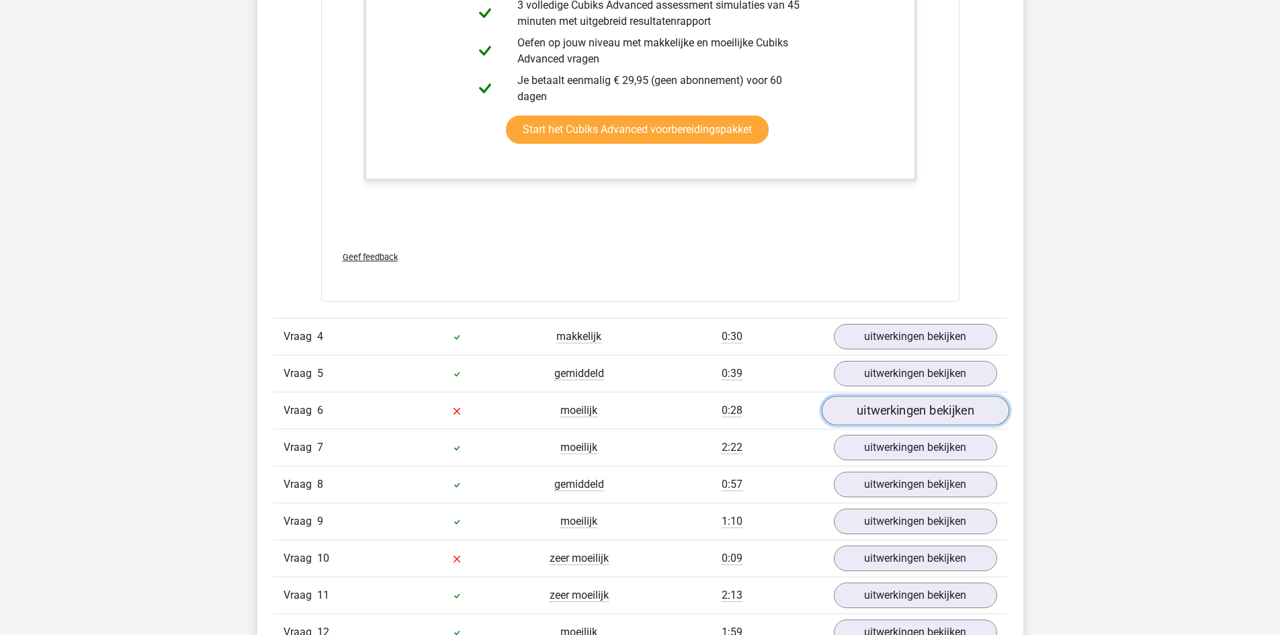
click at [859, 409] on link "uitwerkingen bekijken" at bounding box center [914, 411] width 187 height 30
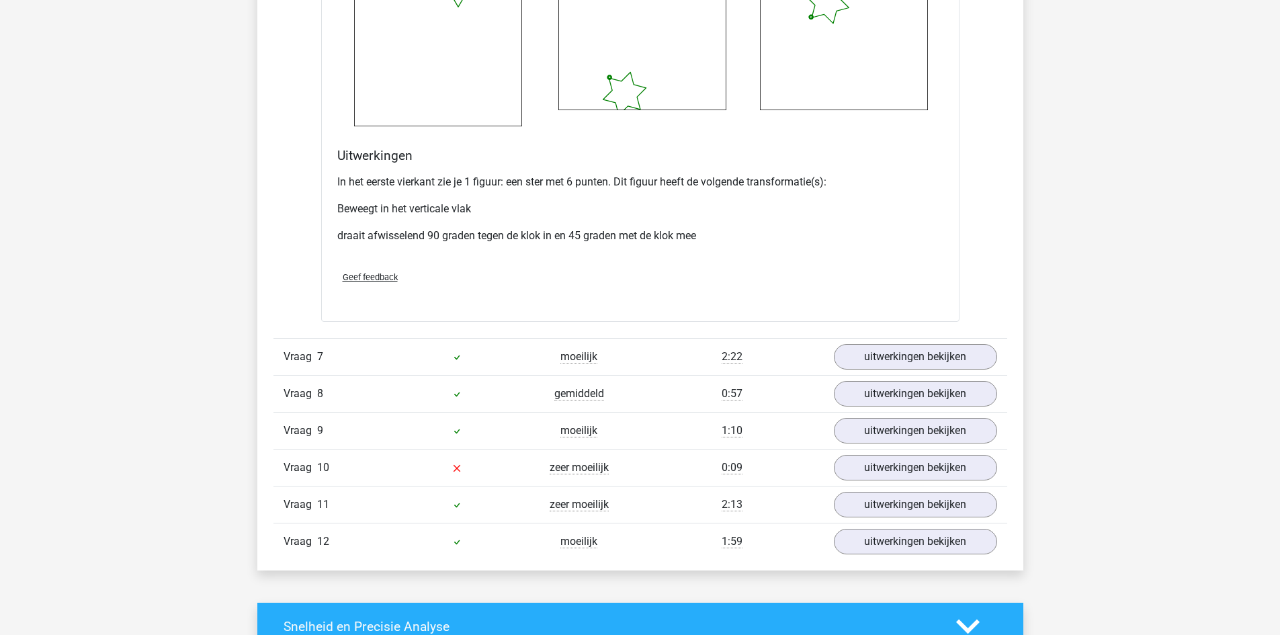
scroll to position [5491, 0]
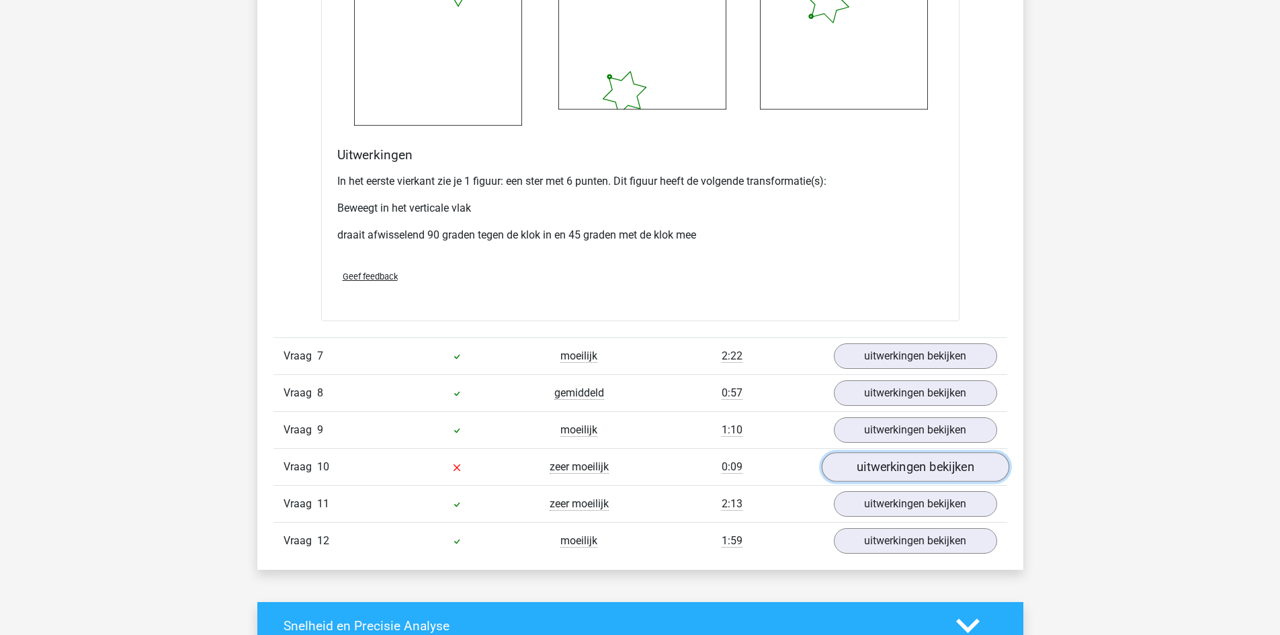
click at [856, 461] on link "uitwerkingen bekijken" at bounding box center [914, 467] width 187 height 30
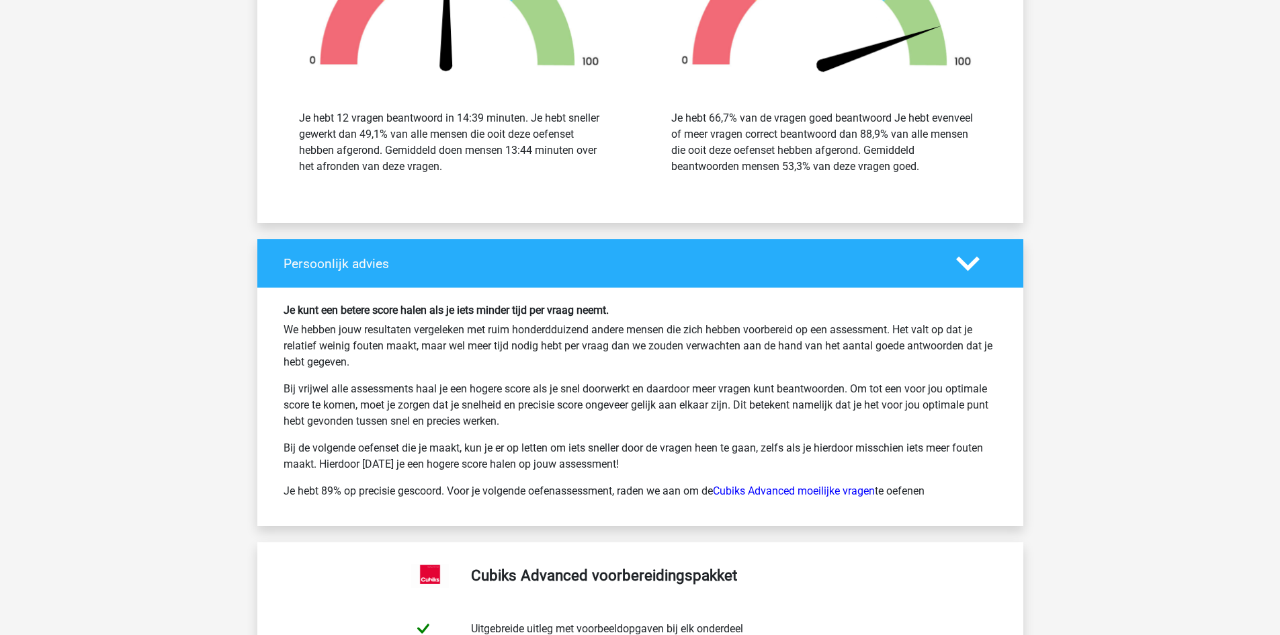
scroll to position [7709, 0]
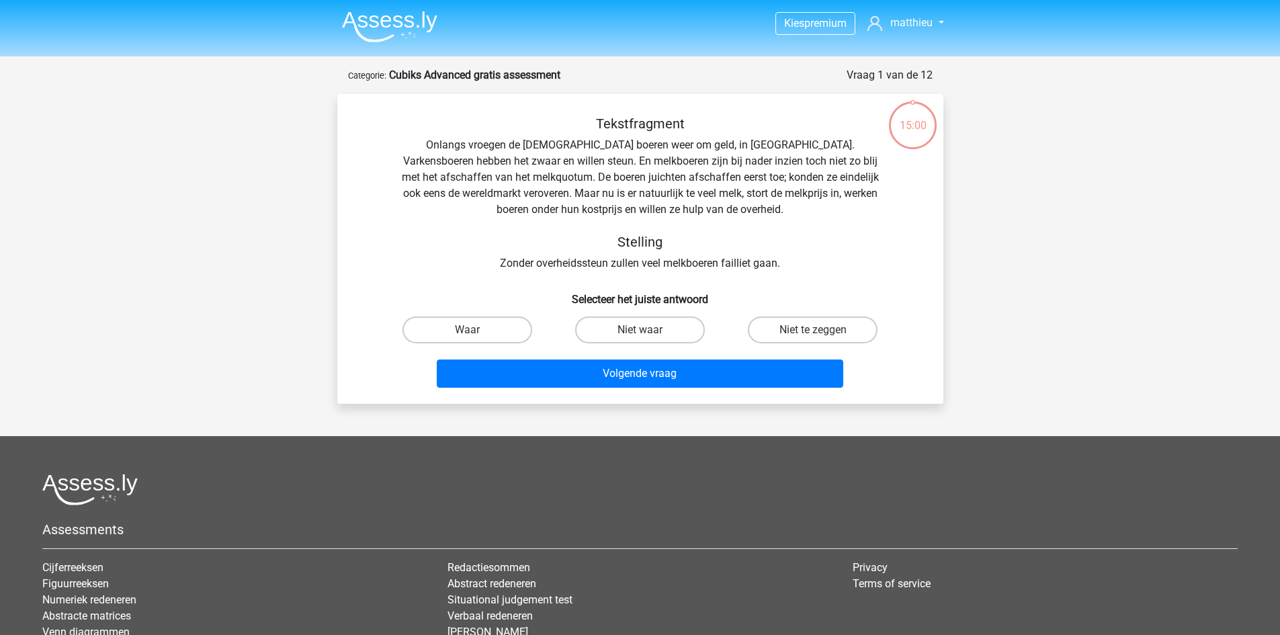
scroll to position [142, 0]
